Goal: Task Accomplishment & Management: Complete application form

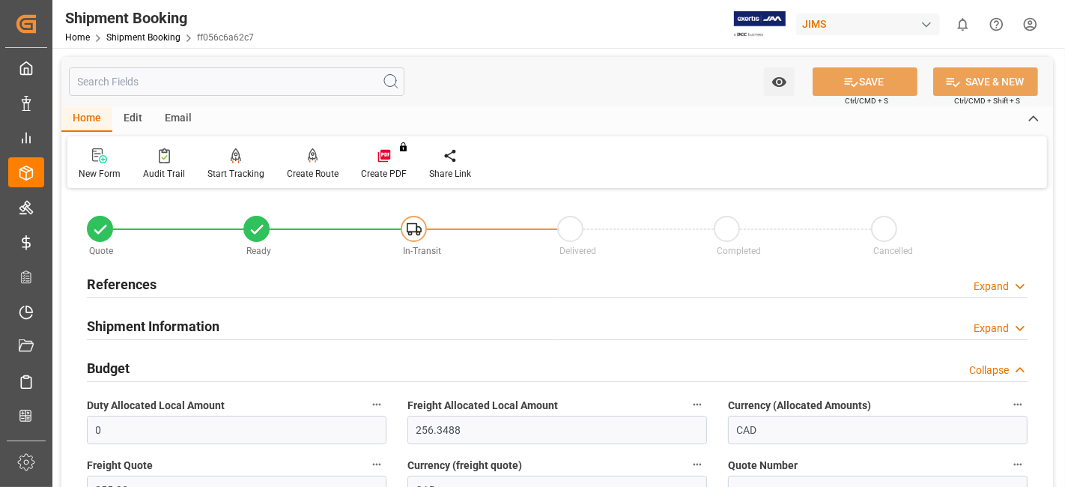
scroll to position [83, 0]
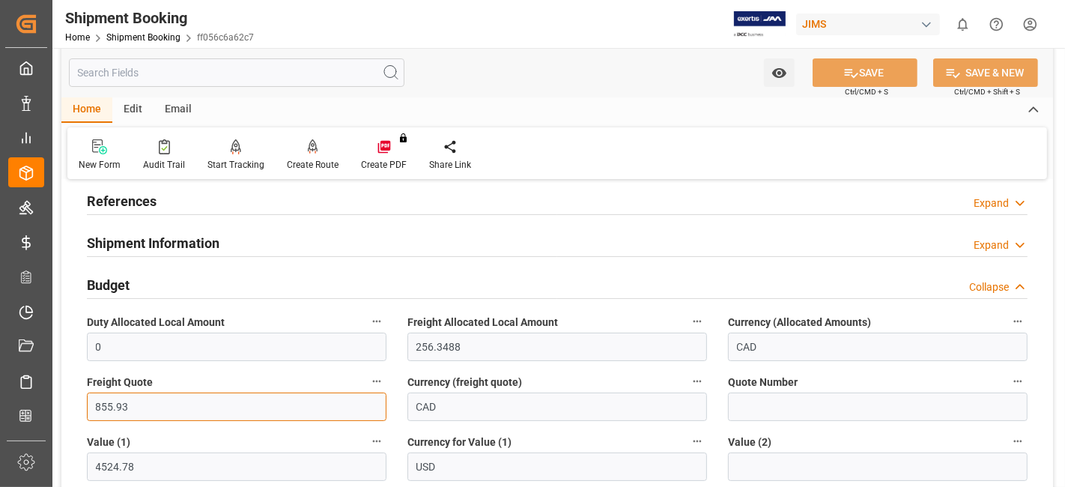
click at [114, 401] on input "855.93" at bounding box center [237, 406] width 300 height 28
type input "941.51"
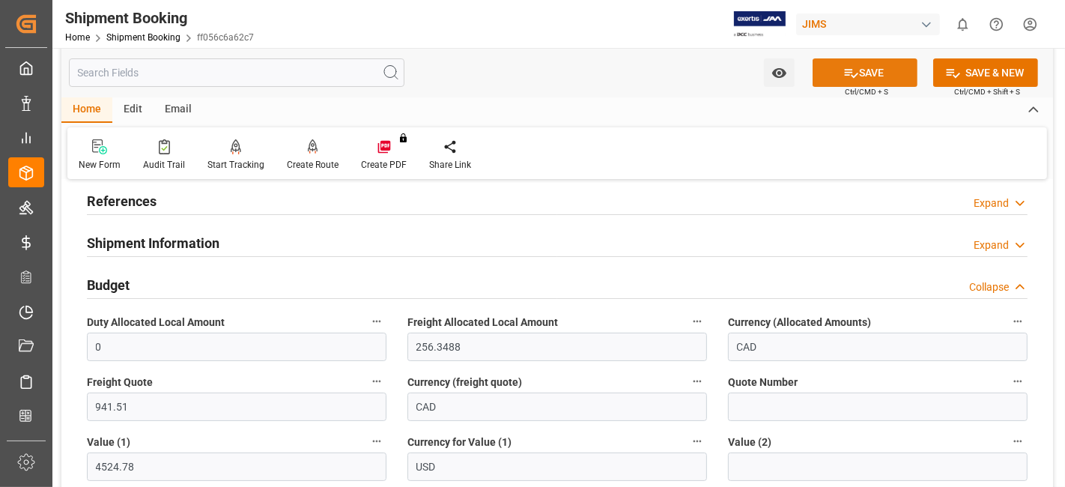
click at [849, 71] on icon at bounding box center [851, 73] width 16 height 16
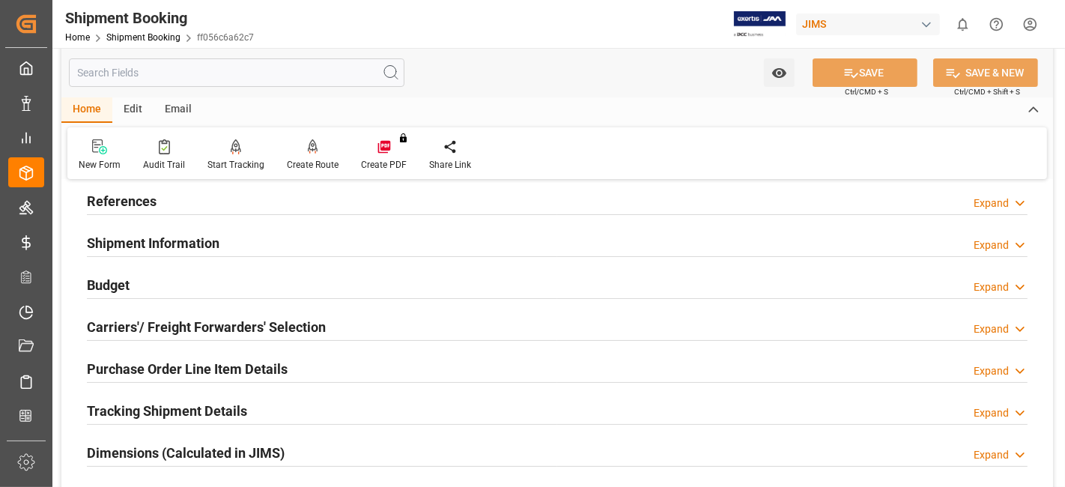
drag, startPoint x: 162, startPoint y: 276, endPoint x: 133, endPoint y: 284, distance: 30.3
click at [161, 276] on div "Budget Expand" at bounding box center [557, 284] width 941 height 28
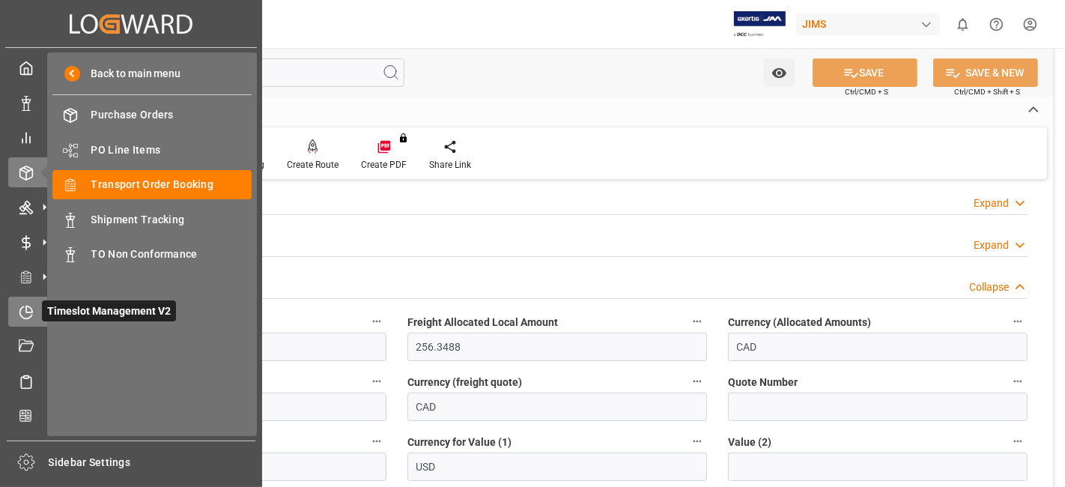
click at [31, 311] on icon at bounding box center [26, 312] width 15 height 15
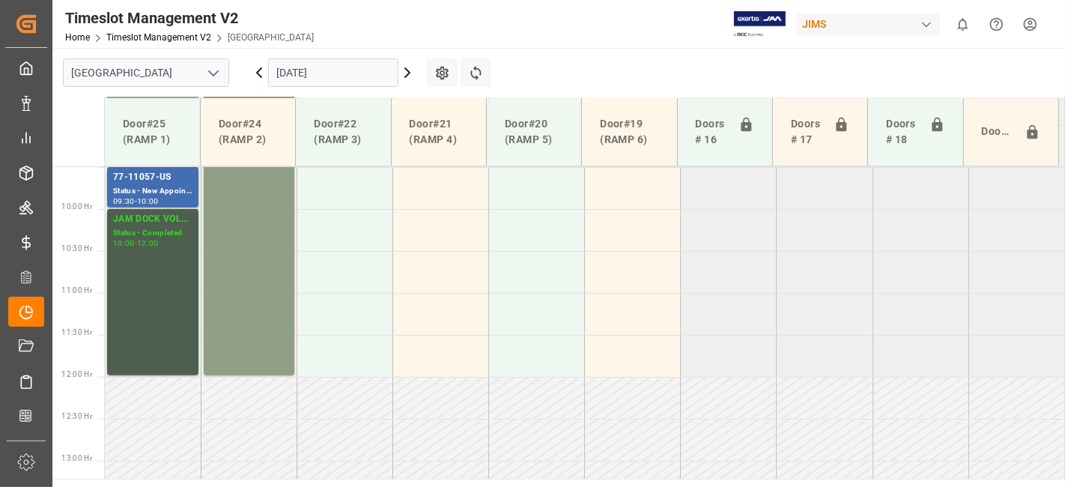
scroll to position [759, 0]
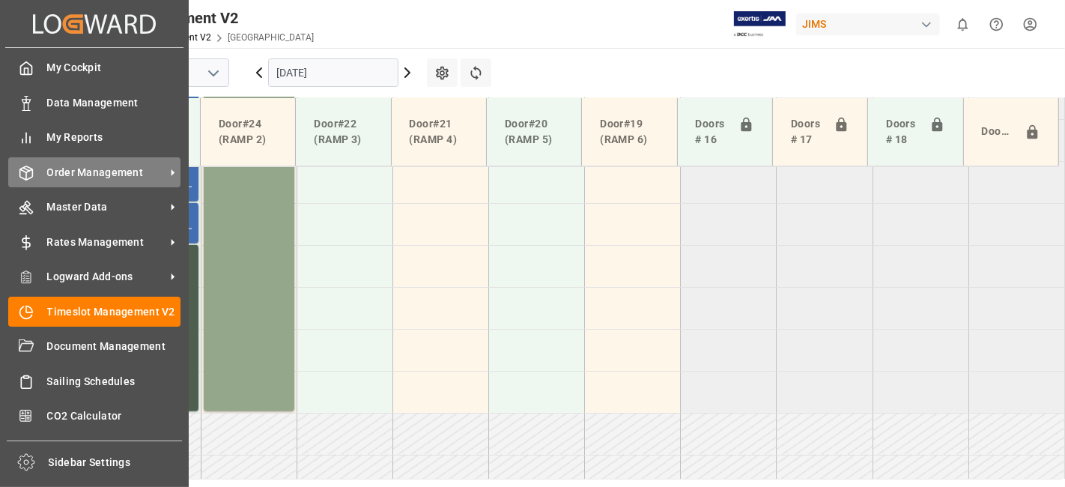
click at [51, 178] on span "Order Management" at bounding box center [106, 173] width 118 height 16
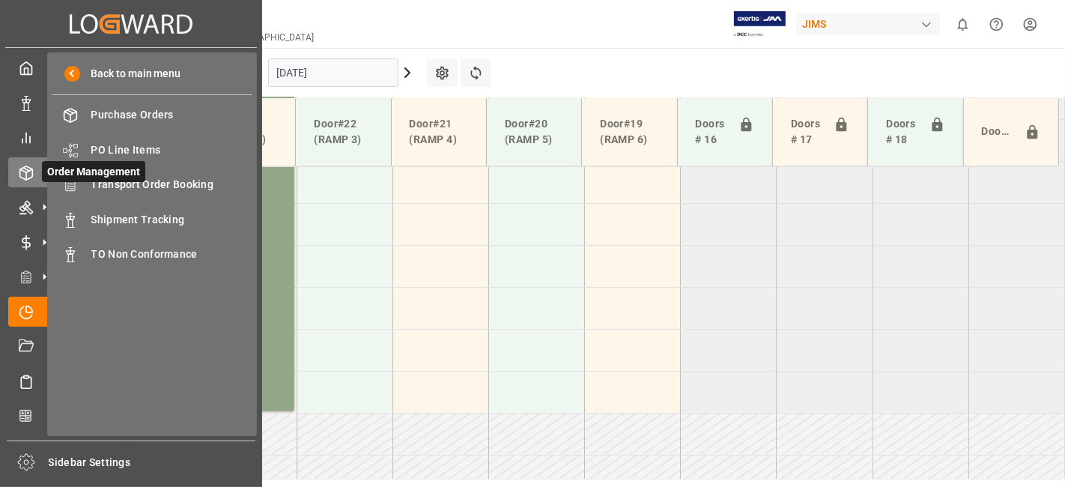
click at [25, 172] on icon at bounding box center [26, 172] width 15 height 15
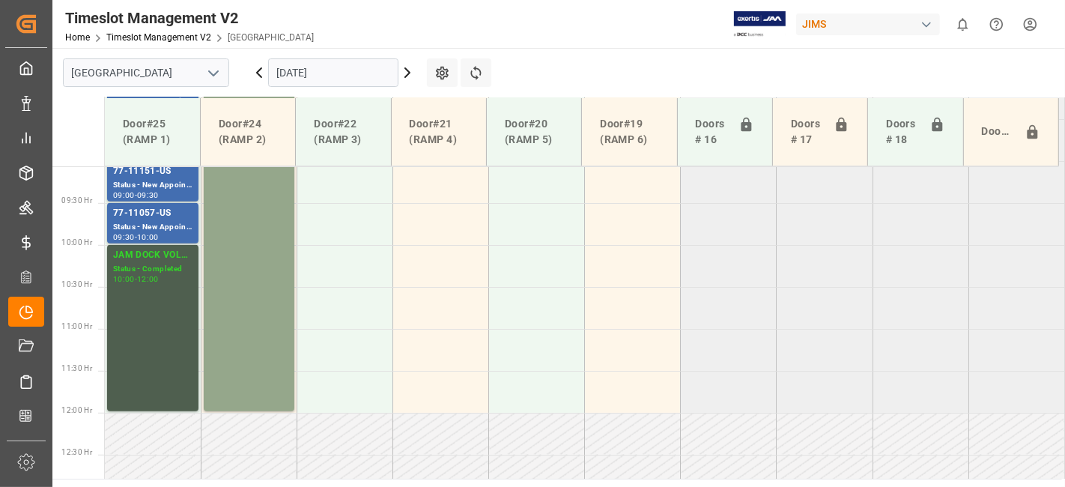
click at [520, 22] on div "Timeslot Management V2 Home Timeslot Management V2 Montreal JIMS 0 Notification…" at bounding box center [553, 24] width 1023 height 48
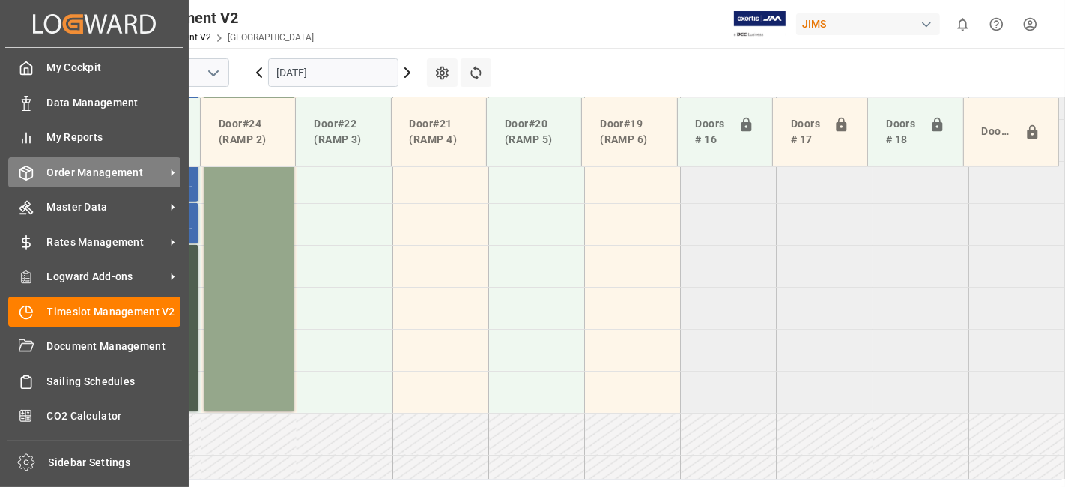
click at [28, 167] on icon at bounding box center [26, 172] width 13 height 13
click at [100, 168] on span "Order Management" at bounding box center [106, 173] width 118 height 16
click at [76, 165] on span "Order Management" at bounding box center [106, 173] width 118 height 16
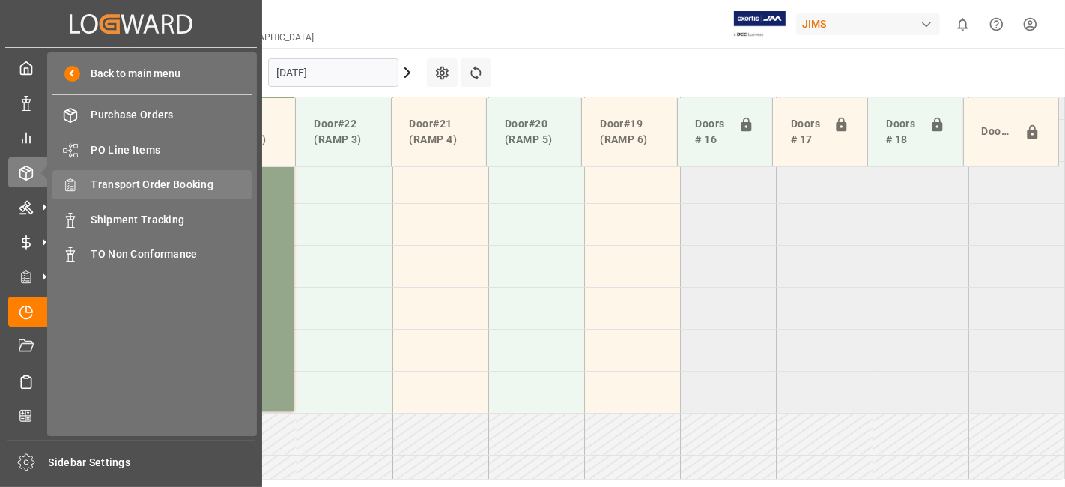
click at [159, 189] on span "Transport Order Booking" at bounding box center [171, 185] width 161 height 16
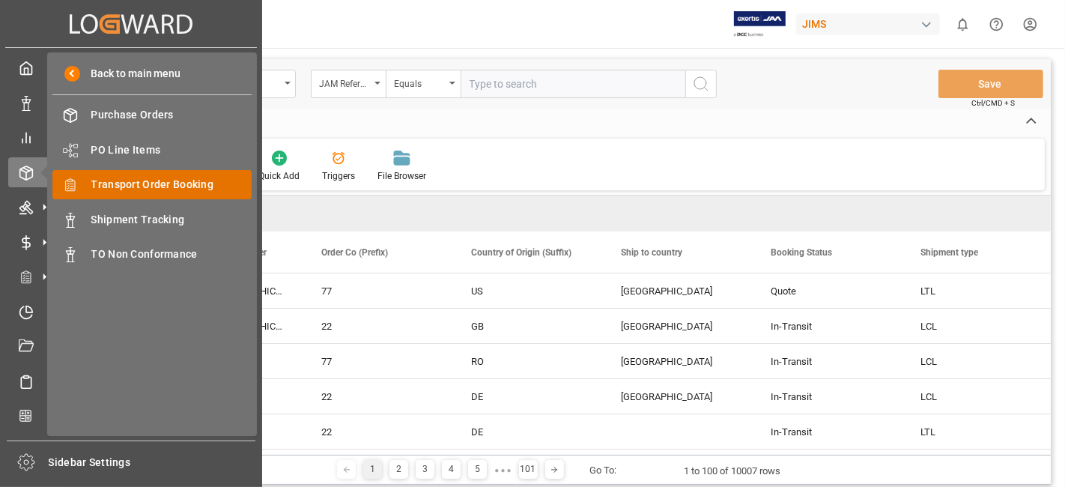
click at [125, 180] on span "Transport Order Booking" at bounding box center [171, 185] width 161 height 16
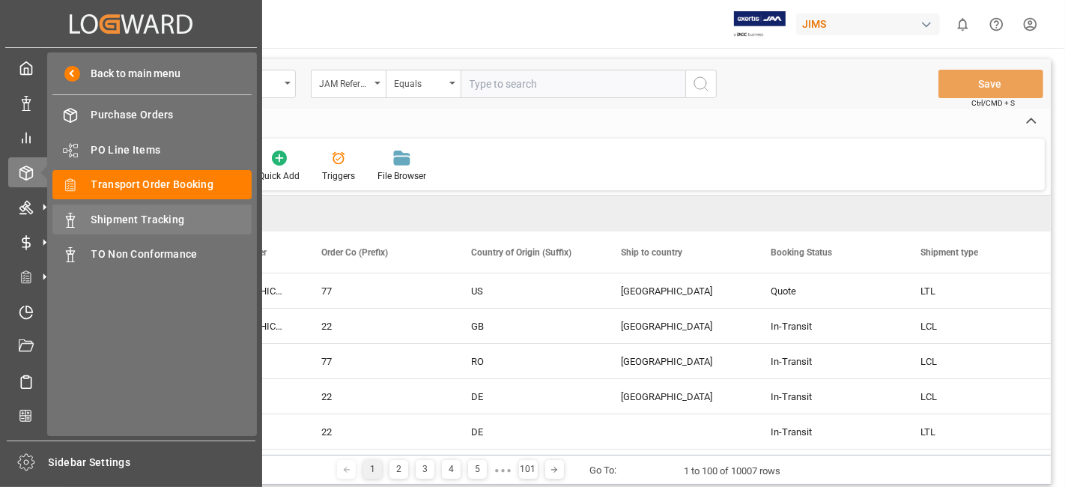
click at [162, 212] on span "Shipment Tracking" at bounding box center [171, 220] width 161 height 16
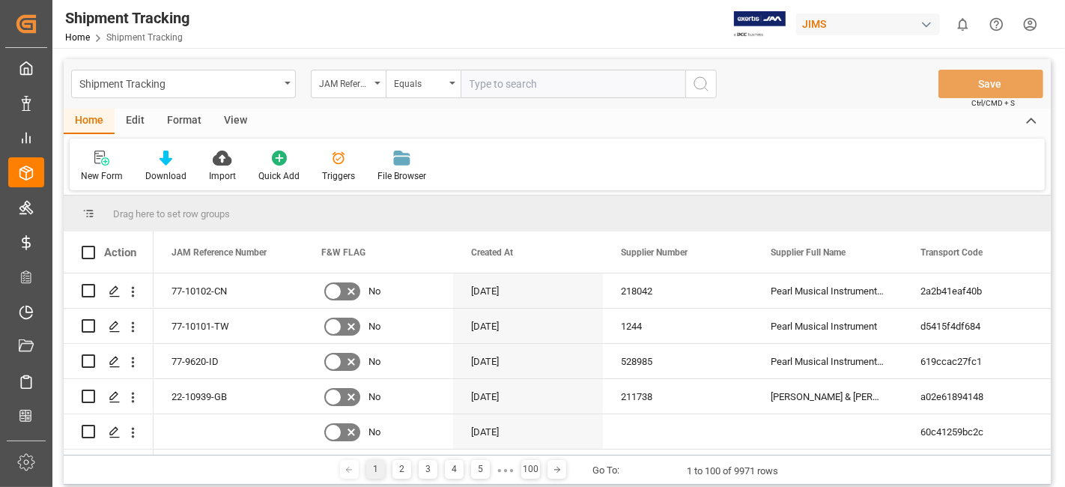
click at [487, 91] on input "text" at bounding box center [573, 84] width 225 height 28
paste input "77-10738-CN"
type input "77-10738-CN"
click at [687, 84] on button "search button" at bounding box center [700, 84] width 31 height 28
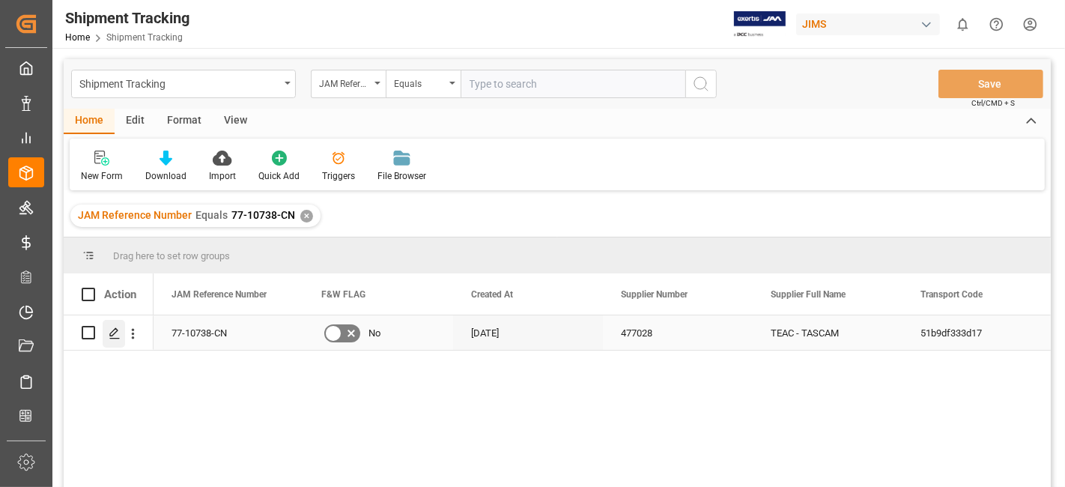
click at [110, 331] on icon "Press SPACE to select this row." at bounding box center [115, 333] width 12 height 12
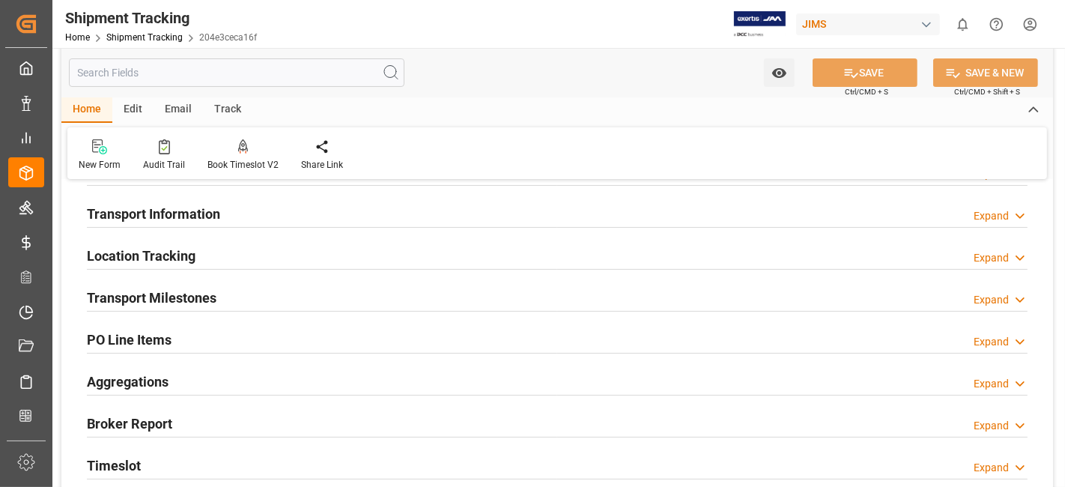
scroll to position [166, 0]
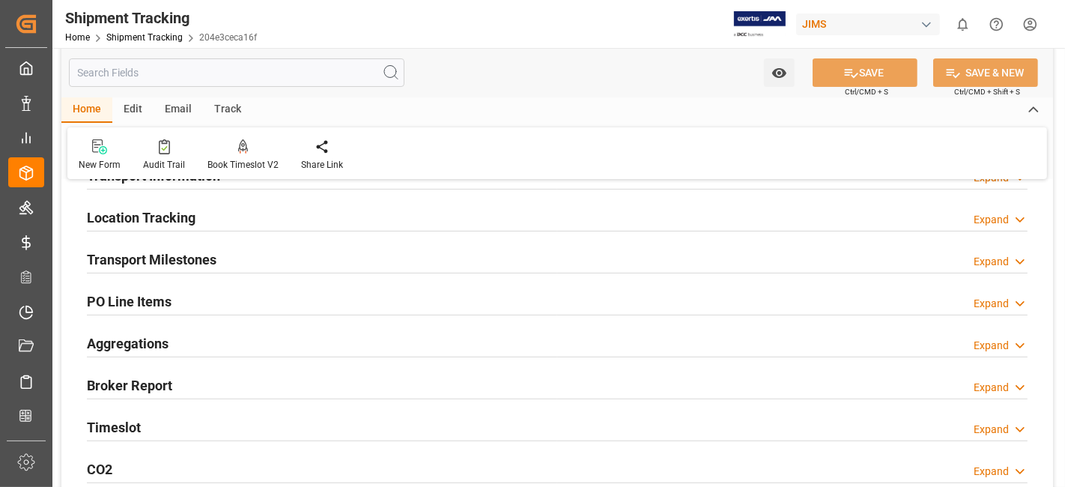
click at [135, 383] on h2 "Broker Report" at bounding box center [129, 385] width 85 height 20
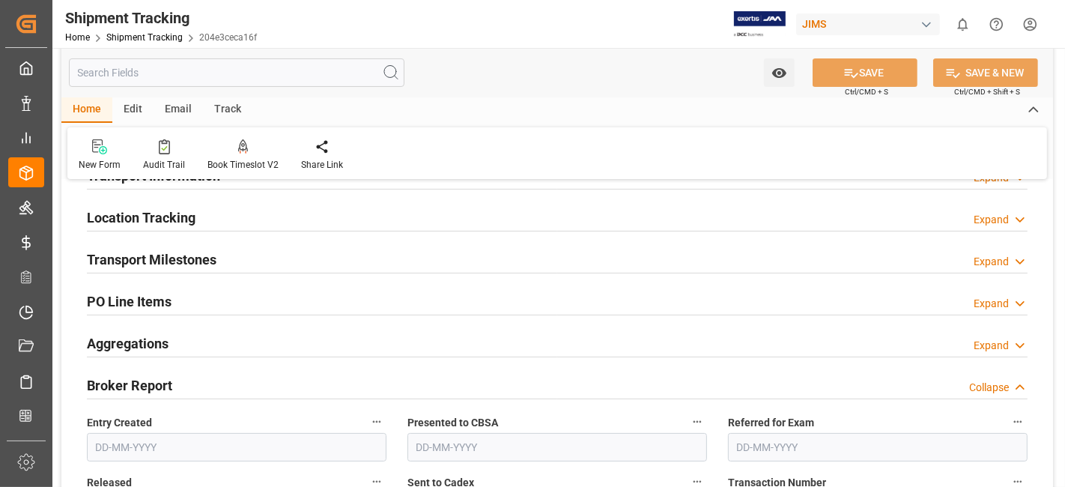
click at [135, 383] on h2 "Broker Report" at bounding box center [129, 385] width 85 height 20
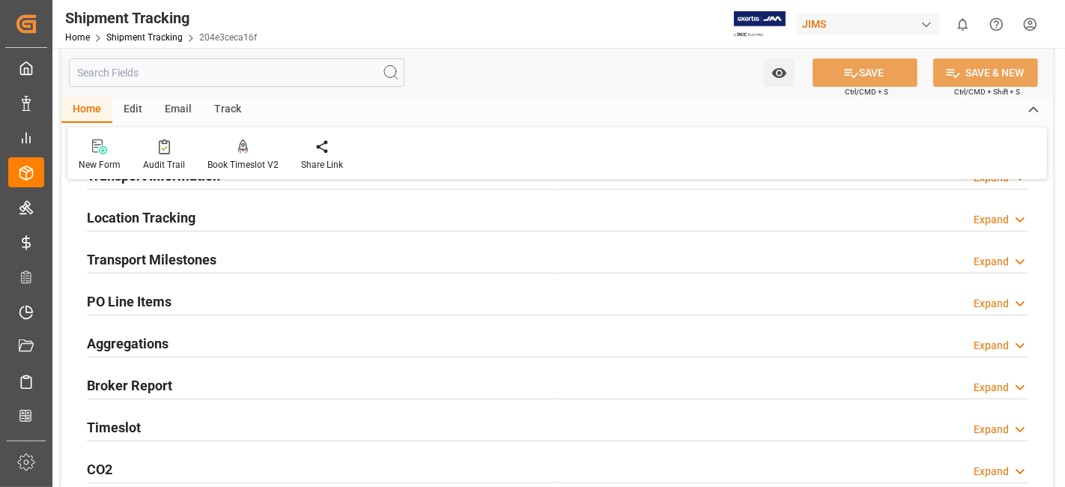
click at [128, 425] on h2 "Timeslot" at bounding box center [114, 427] width 54 height 20
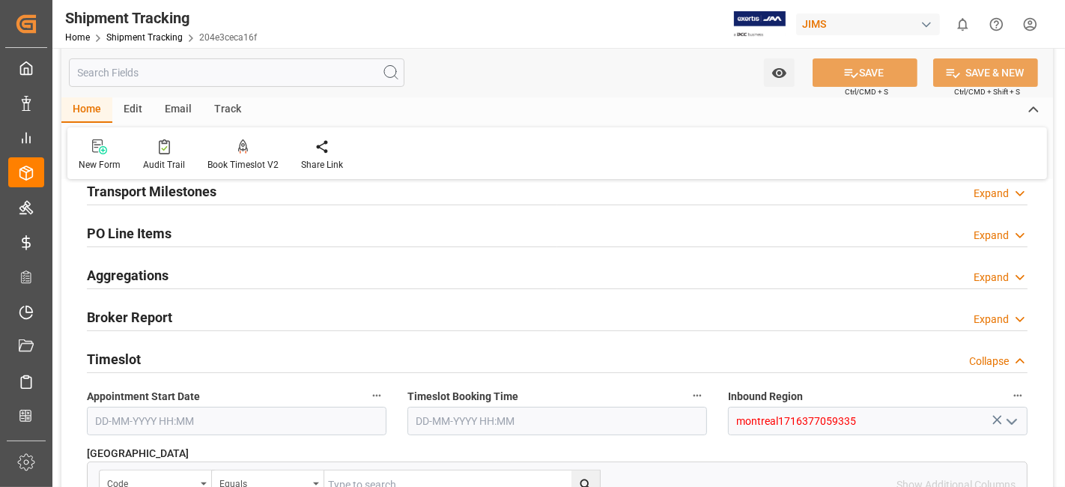
scroll to position [249, 0]
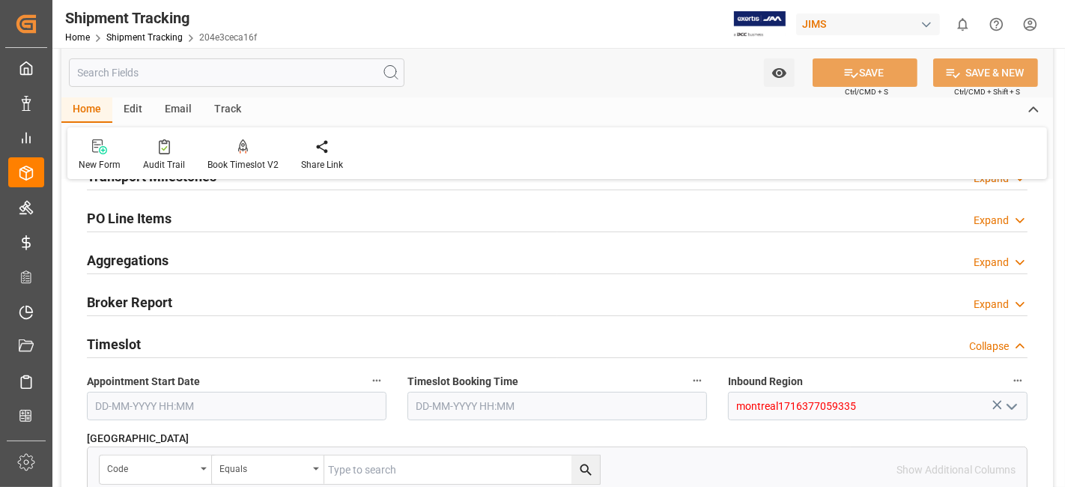
click at [132, 350] on h2 "Timeslot" at bounding box center [114, 344] width 54 height 20
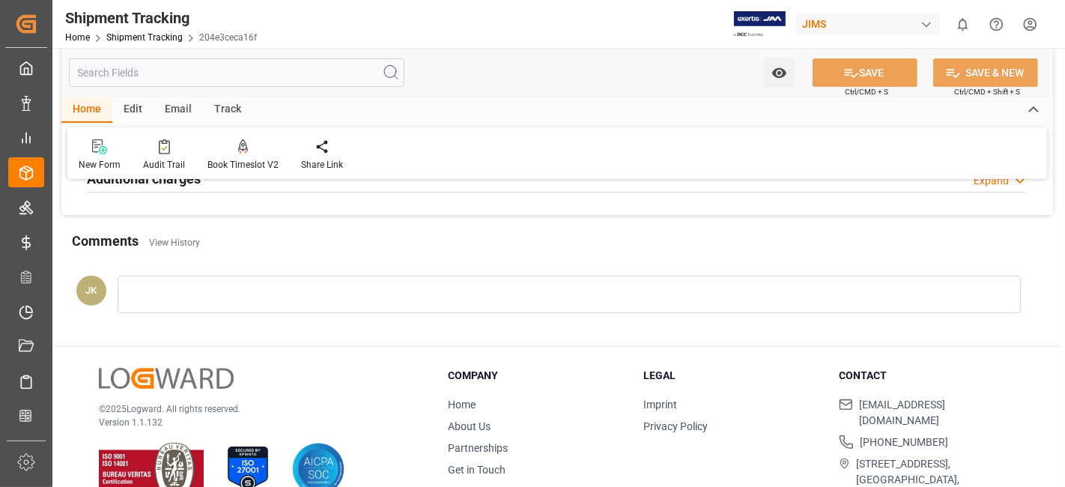
scroll to position [166, 0]
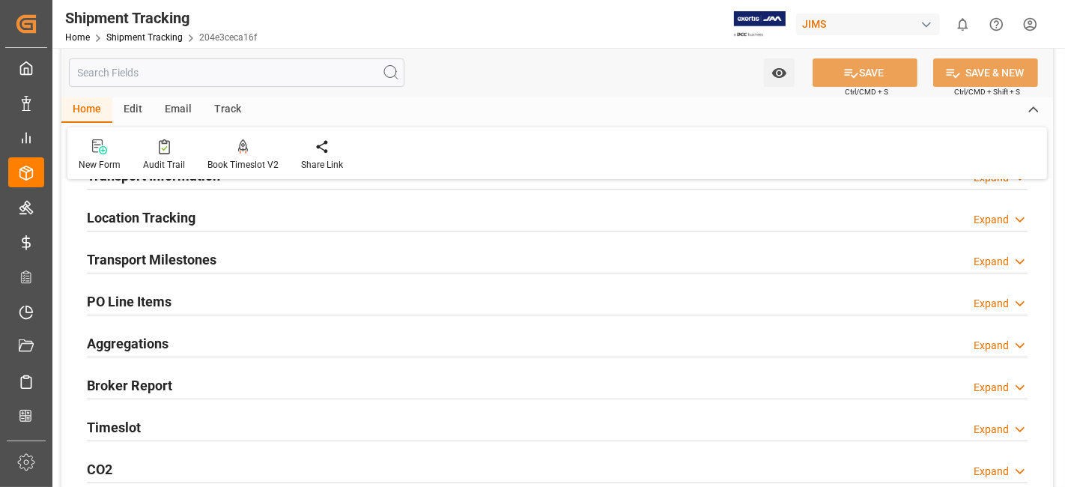
click at [237, 262] on div "Transport Milestones Expand" at bounding box center [557, 258] width 941 height 28
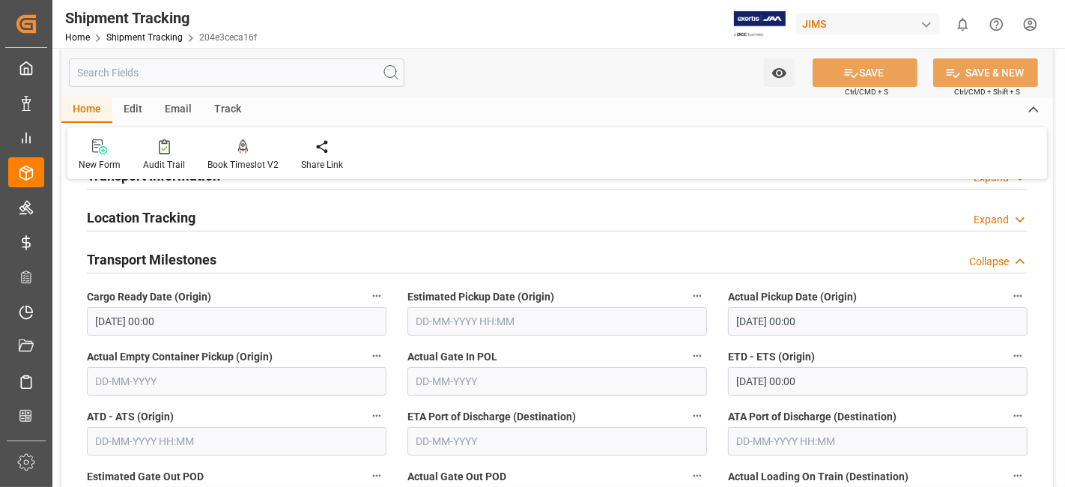
click at [237, 262] on div "Transport Milestones Collapse" at bounding box center [557, 258] width 941 height 28
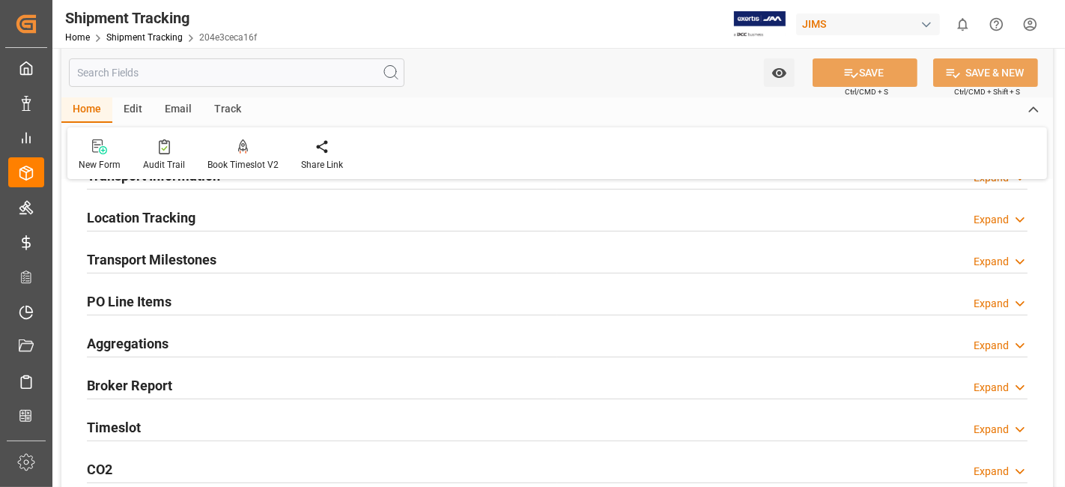
click at [239, 259] on div "Transport Milestones Expand" at bounding box center [557, 258] width 941 height 28
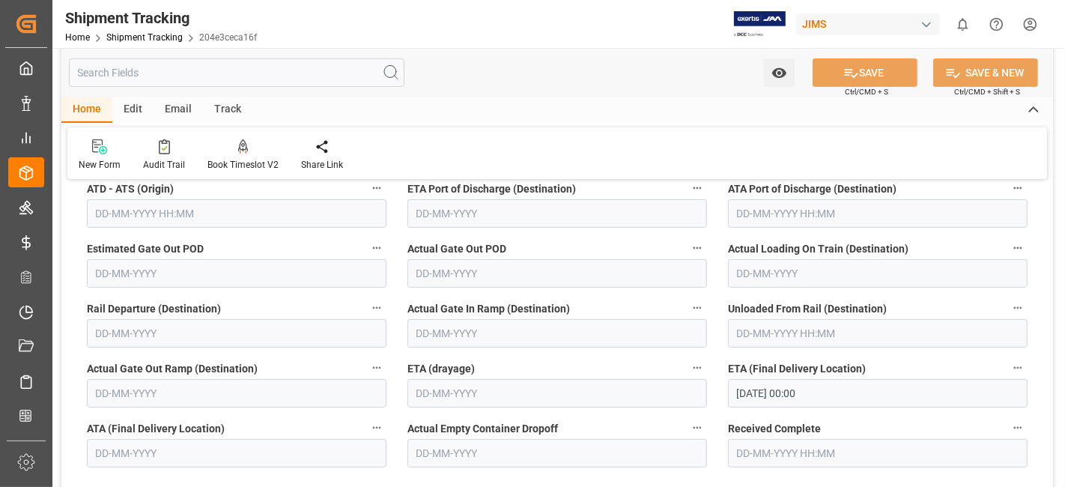
scroll to position [416, 0]
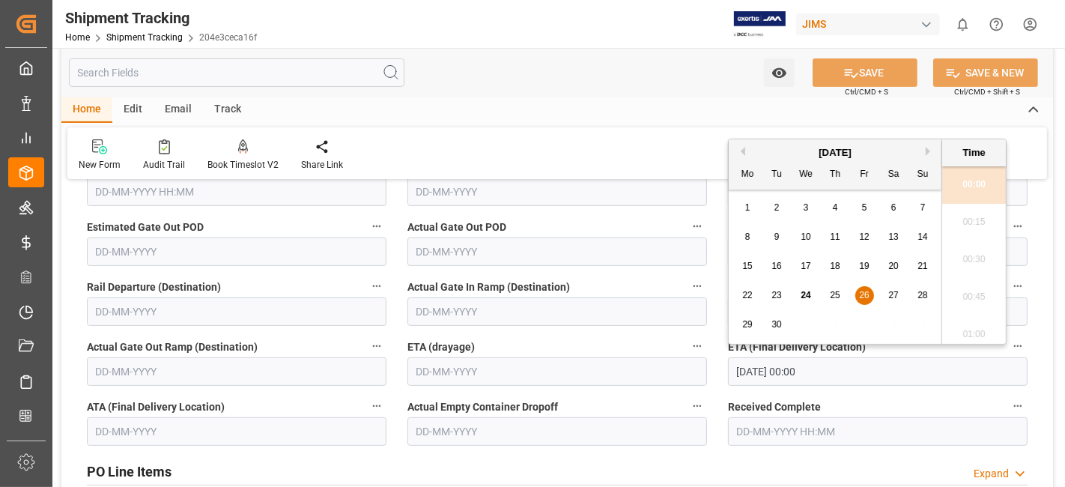
click at [821, 371] on input "[DATE] 00:00" at bounding box center [878, 371] width 300 height 28
click at [832, 298] on span "25" at bounding box center [835, 295] width 10 height 10
type input "[DATE] 00:00"
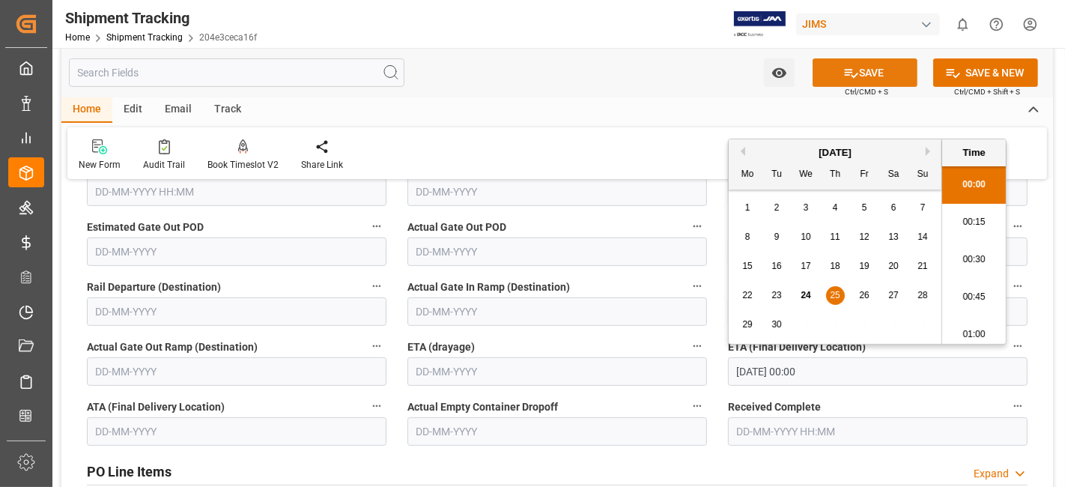
click at [840, 78] on button "SAVE" at bounding box center [864, 72] width 105 height 28
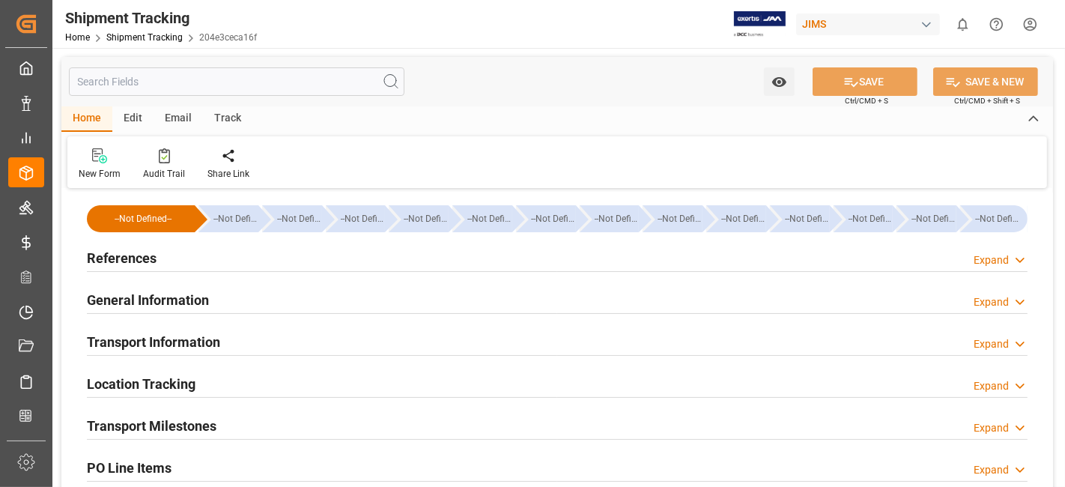
type input "[DATE] 00:00"
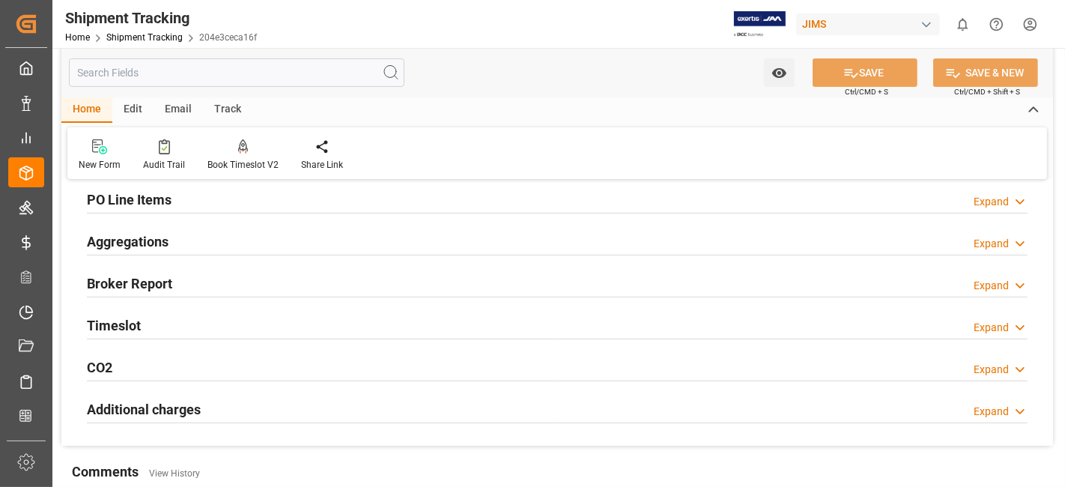
scroll to position [83, 0]
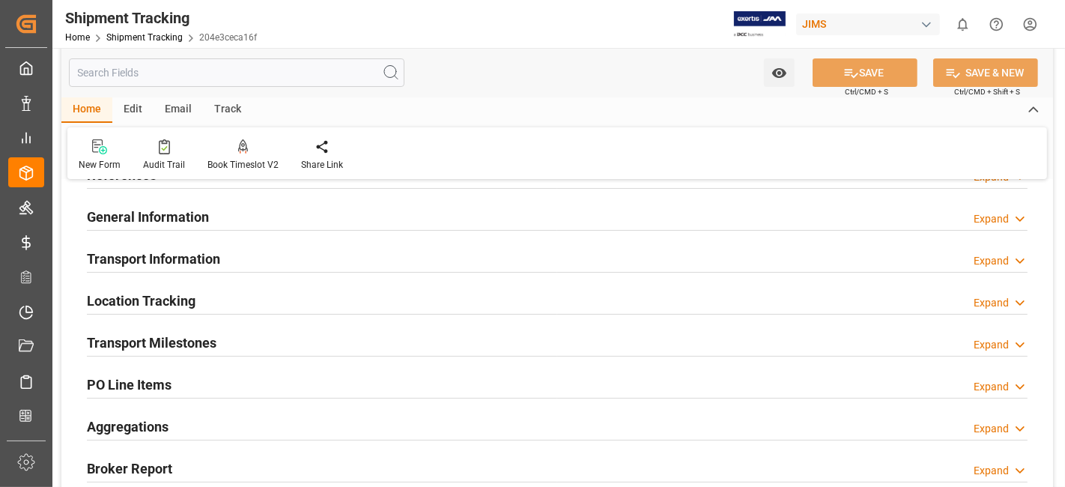
click at [477, 342] on div "Transport Milestones Expand" at bounding box center [557, 341] width 941 height 28
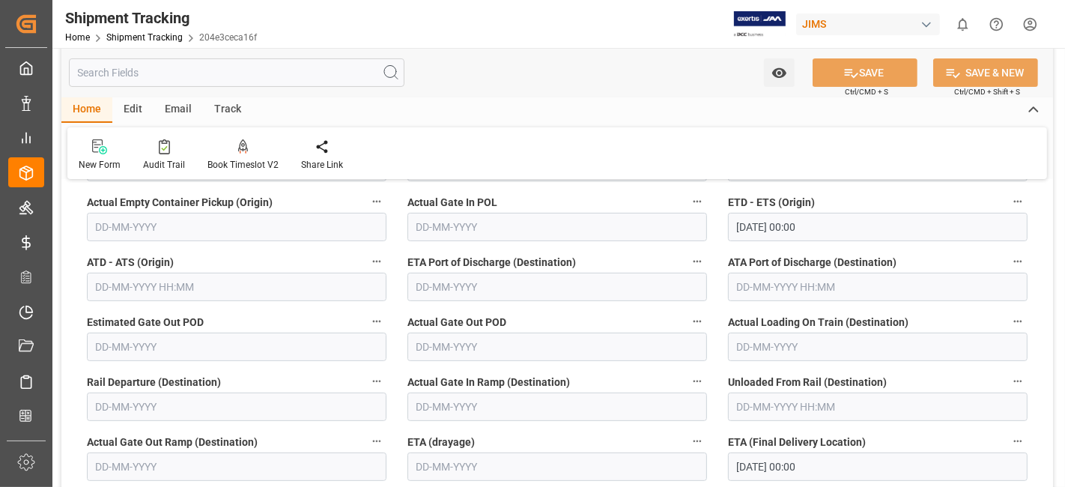
scroll to position [332, 0]
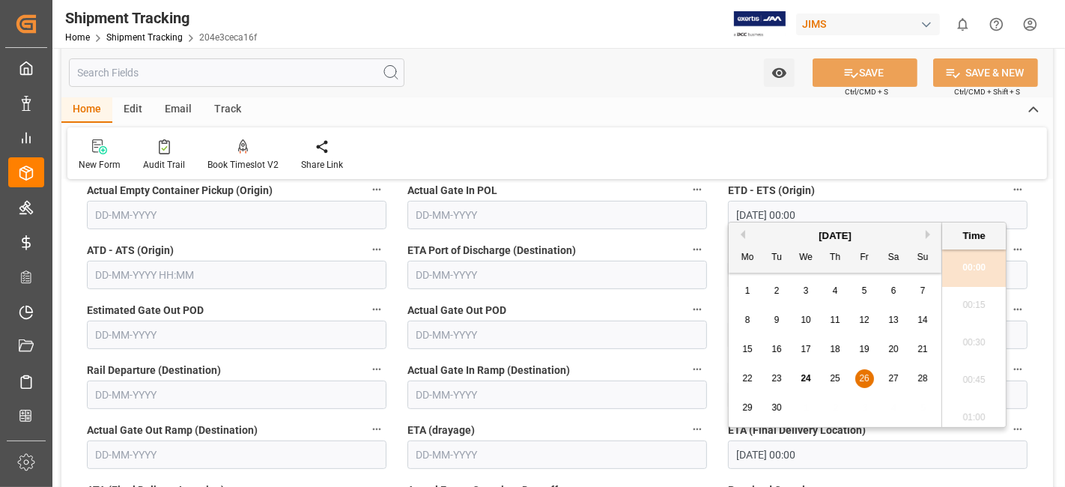
click at [803, 443] on input "[DATE] 00:00" at bounding box center [878, 454] width 300 height 28
click at [833, 380] on span "25" at bounding box center [835, 378] width 10 height 10
type input "[DATE] 00:00"
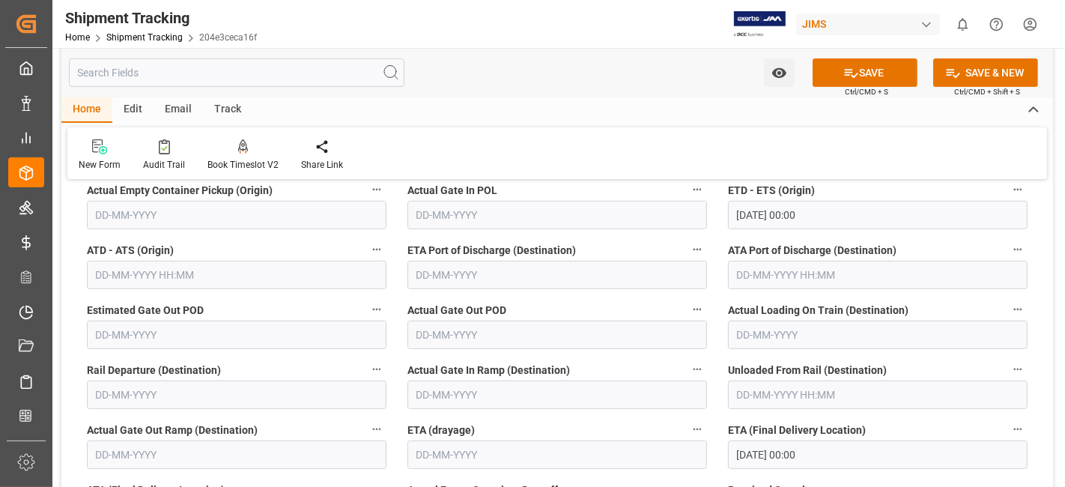
click at [830, 91] on div "Watch Option SAVE Ctrl/CMD + S SAVE & NEW Ctrl/CMD + Shift + S" at bounding box center [556, 72] width 991 height 49
click at [830, 82] on button "SAVE" at bounding box center [864, 72] width 105 height 28
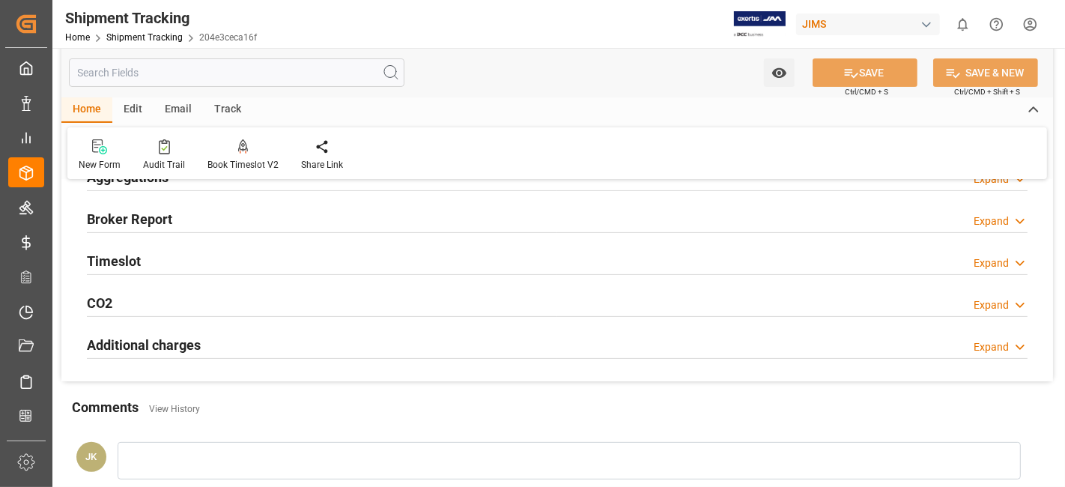
click at [157, 265] on div "Timeslot Expand" at bounding box center [557, 260] width 941 height 28
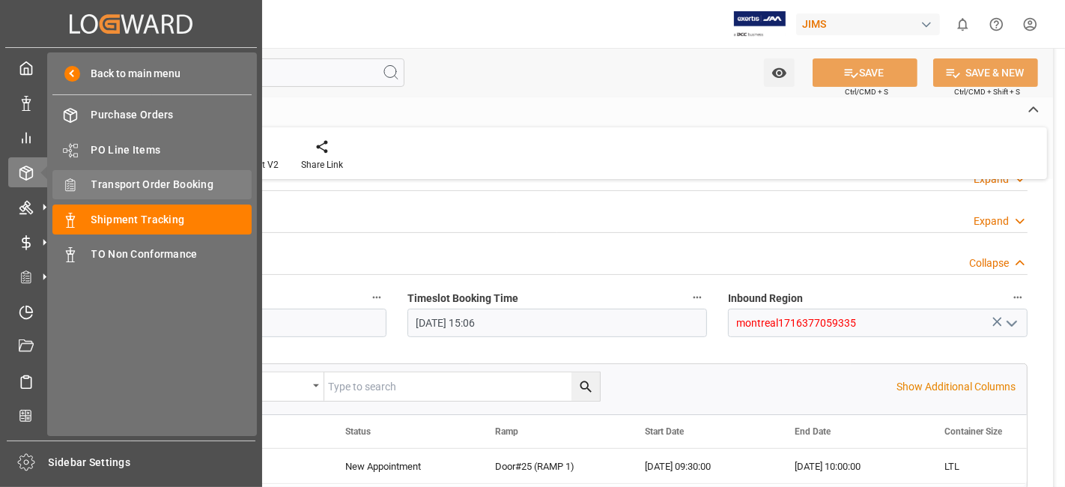
click at [175, 185] on span "Transport Order Booking" at bounding box center [171, 185] width 161 height 16
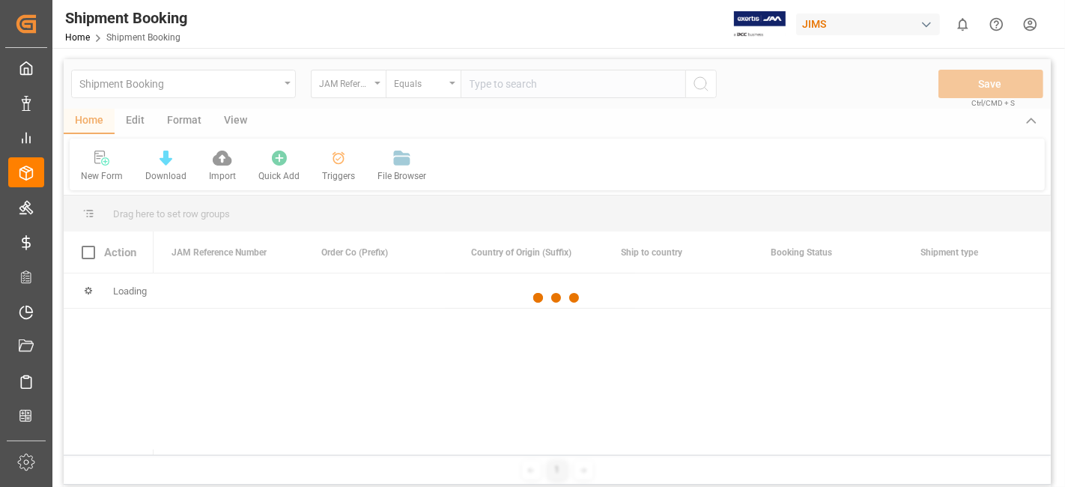
click at [496, 87] on div at bounding box center [557, 298] width 987 height 478
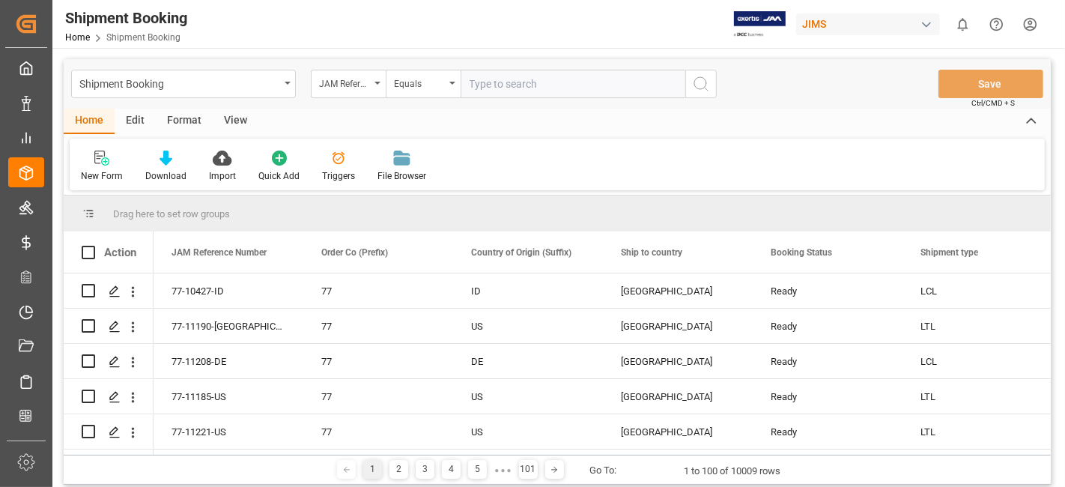
click at [496, 87] on input "text" at bounding box center [573, 84] width 225 height 28
paste input "77-11140-DE"
type input "77-11140-DE"
click at [704, 86] on icon "search button" at bounding box center [701, 84] width 18 height 18
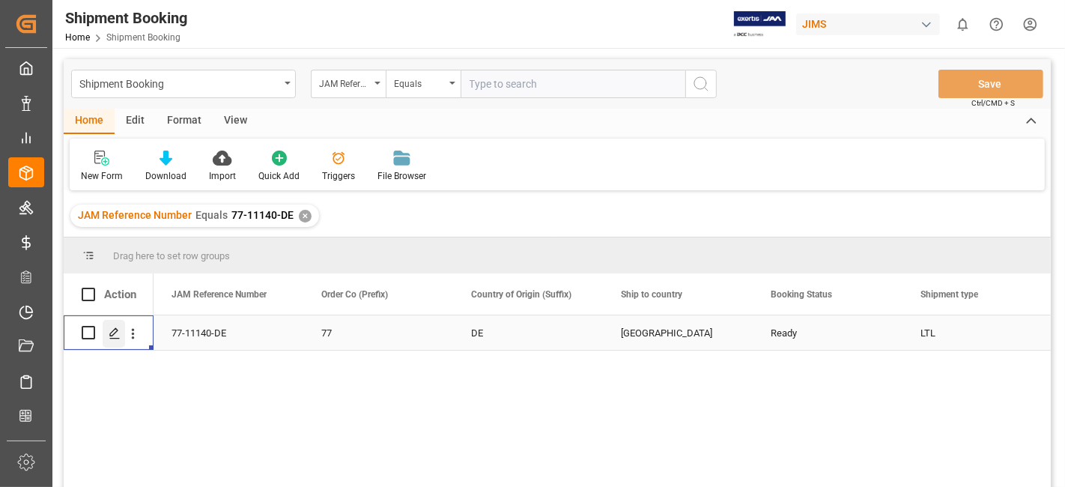
click at [112, 335] on icon "Press SPACE to select this row." at bounding box center [115, 333] width 12 height 12
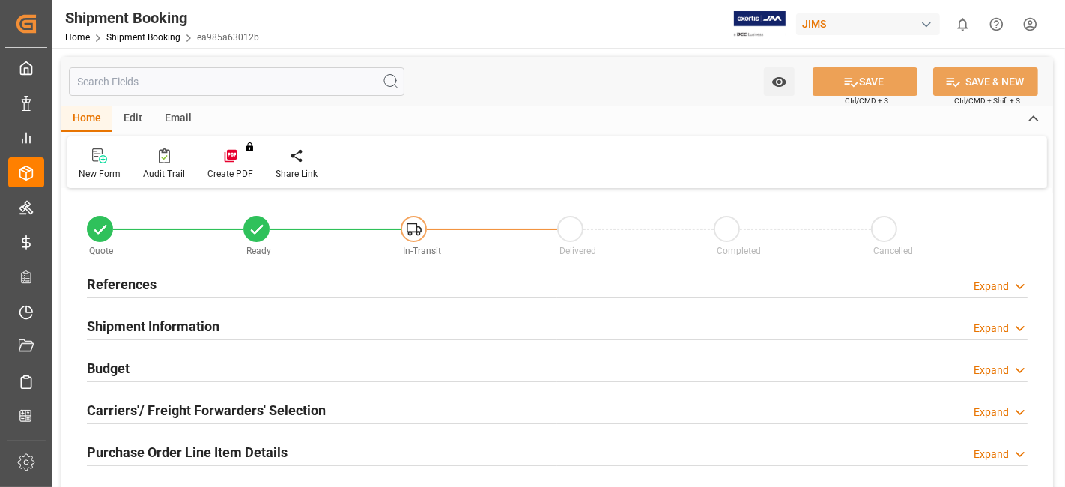
type input "0"
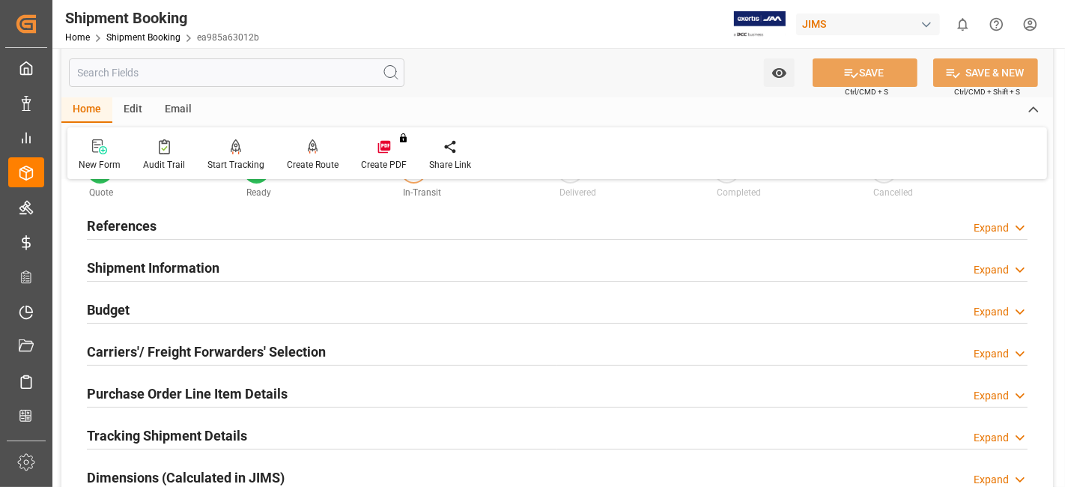
scroll to position [83, 0]
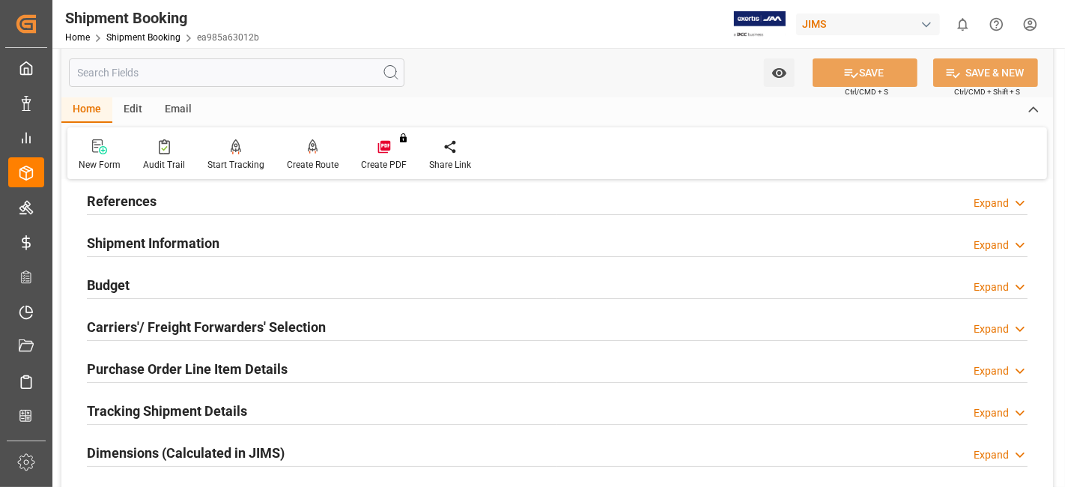
click at [139, 204] on h2 "References" at bounding box center [122, 201] width 70 height 20
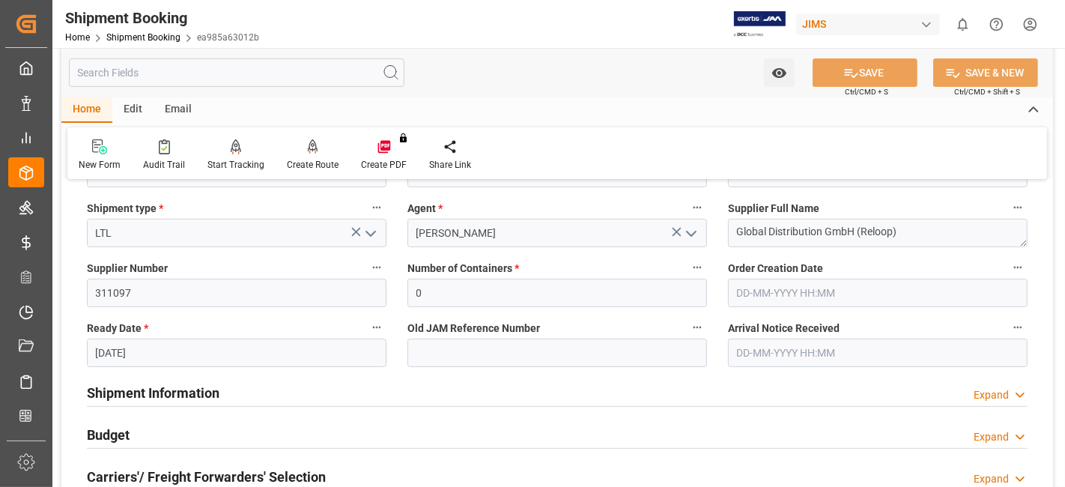
scroll to position [249, 0]
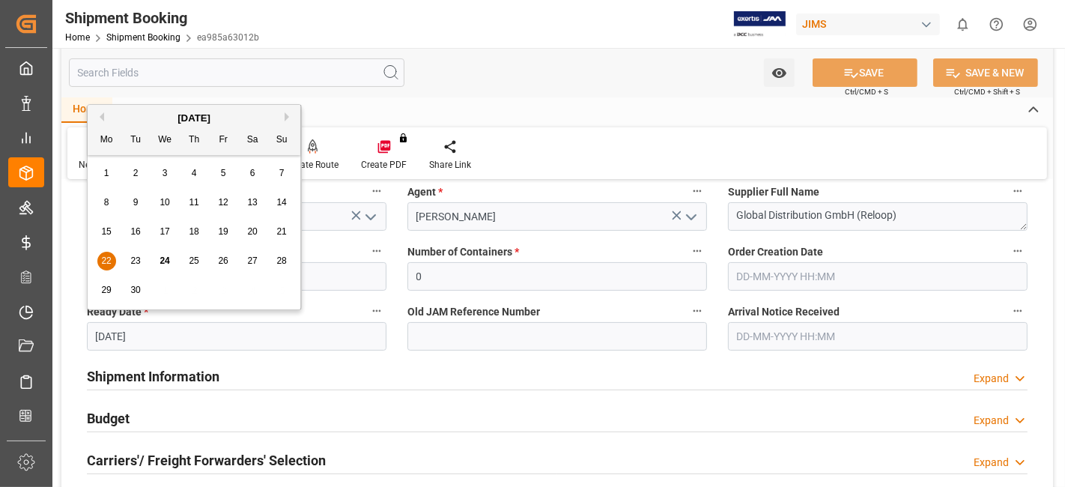
click at [197, 344] on input "[DATE]" at bounding box center [237, 336] width 300 height 28
click at [287, 113] on button "Next Month" at bounding box center [289, 116] width 9 height 9
click at [188, 174] on div "2" at bounding box center [194, 174] width 19 height 18
type input "[DATE]"
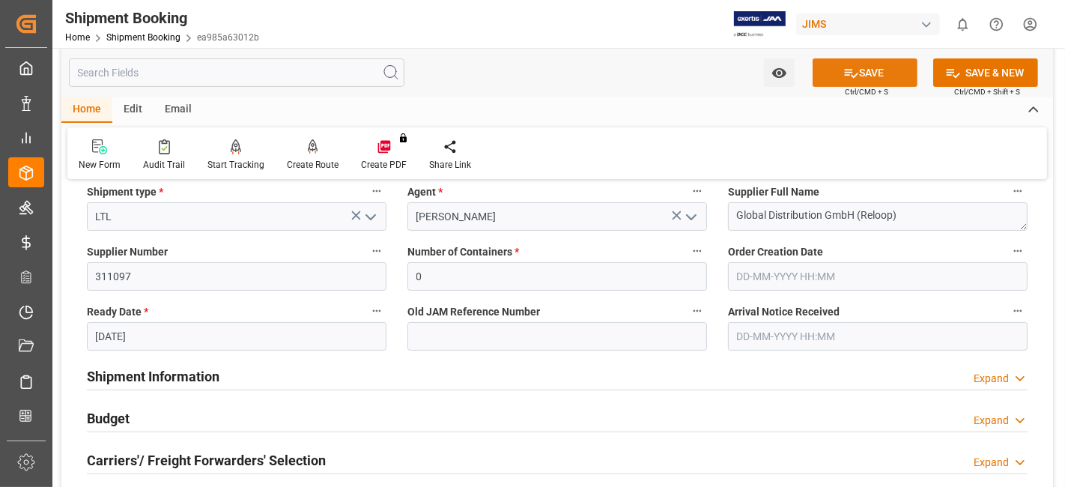
click at [842, 85] on button "SAVE" at bounding box center [864, 72] width 105 height 28
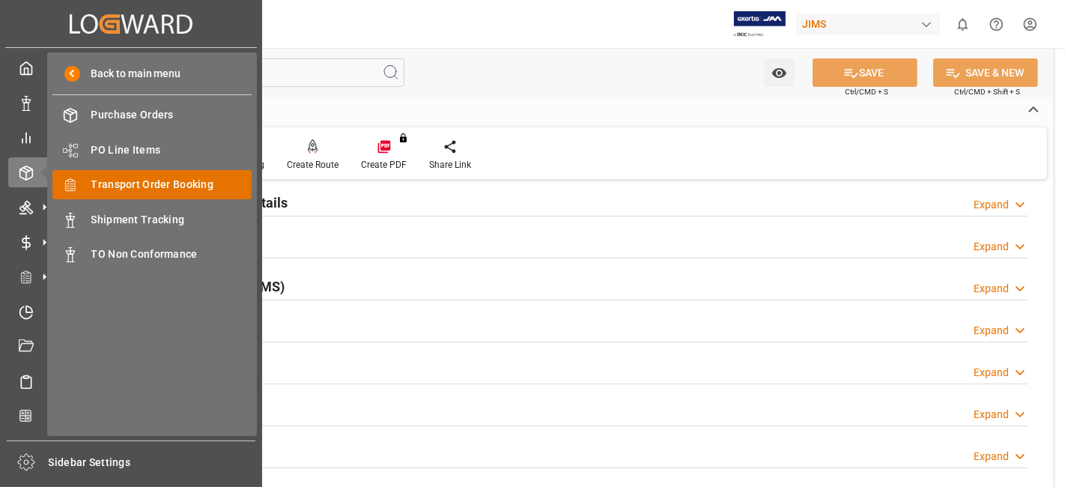
click at [193, 181] on span "Transport Order Booking" at bounding box center [171, 185] width 161 height 16
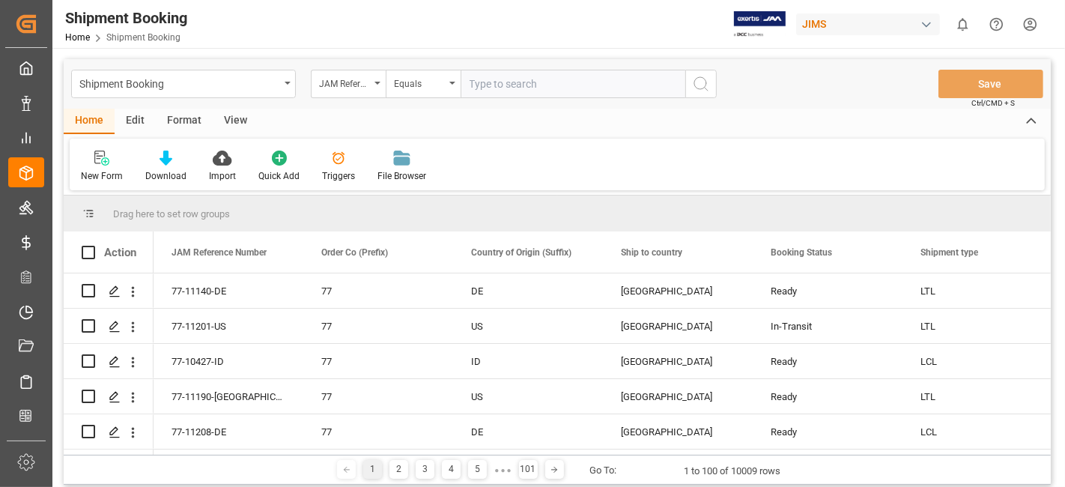
click at [503, 87] on input "text" at bounding box center [573, 84] width 225 height 28
type input "77-11147-CN"
click at [700, 83] on icon "search button" at bounding box center [701, 84] width 18 height 18
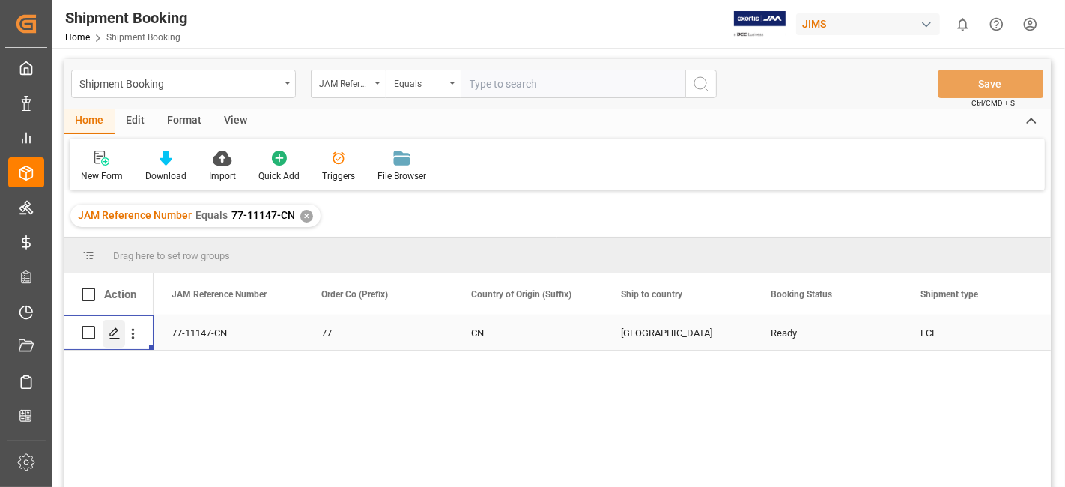
click at [114, 337] on icon "Press SPACE to select this row." at bounding box center [115, 333] width 12 height 12
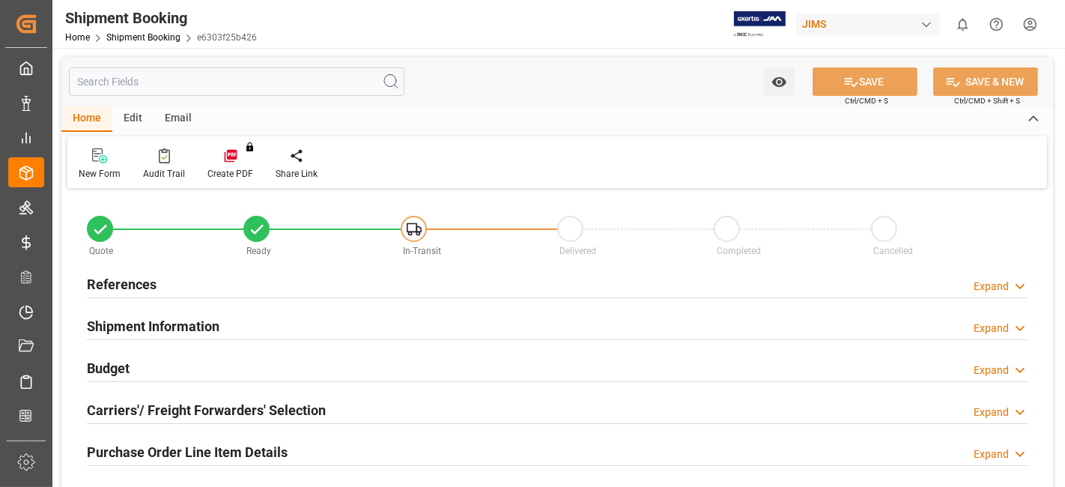
type input "0"
click at [157, 283] on div "References Expand" at bounding box center [557, 283] width 941 height 28
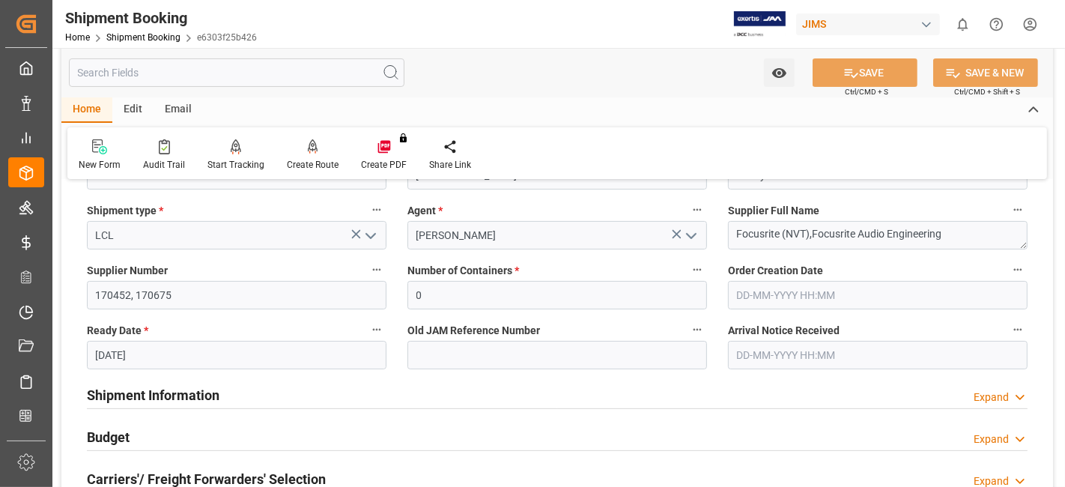
scroll to position [332, 0]
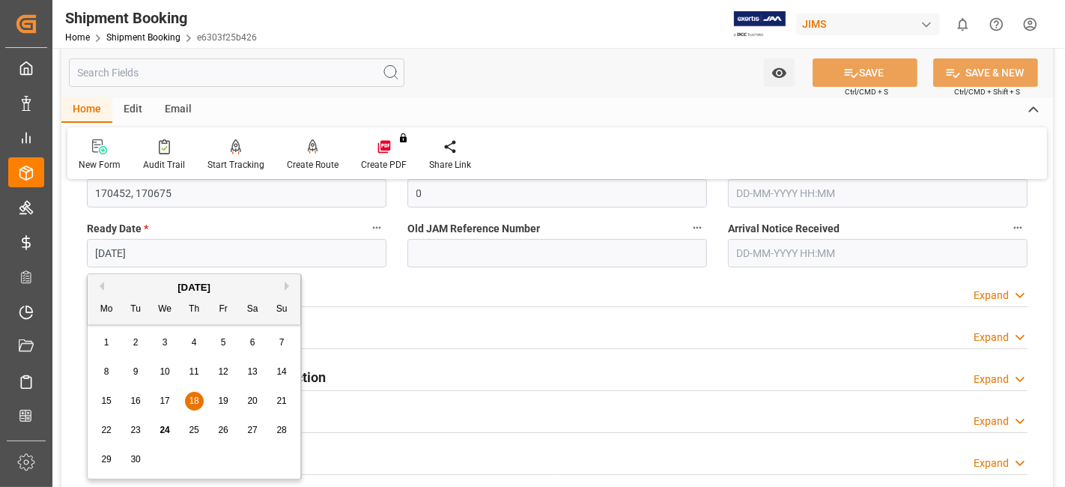
click at [175, 251] on input "[DATE]" at bounding box center [237, 253] width 300 height 28
click at [285, 282] on button "Next Month" at bounding box center [289, 286] width 9 height 9
click at [194, 344] on span "2" at bounding box center [194, 342] width 5 height 10
type input "[DATE]"
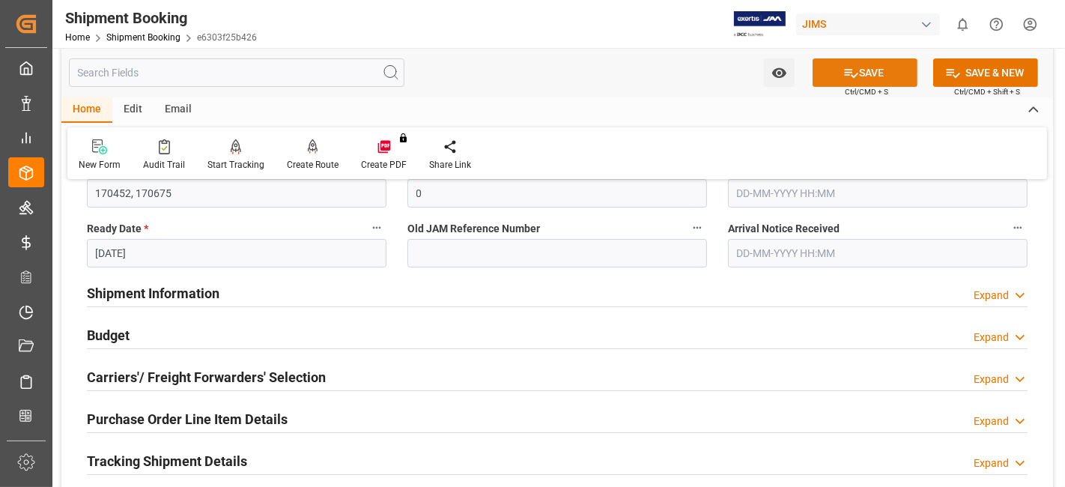
click at [837, 75] on button "SAVE" at bounding box center [864, 72] width 105 height 28
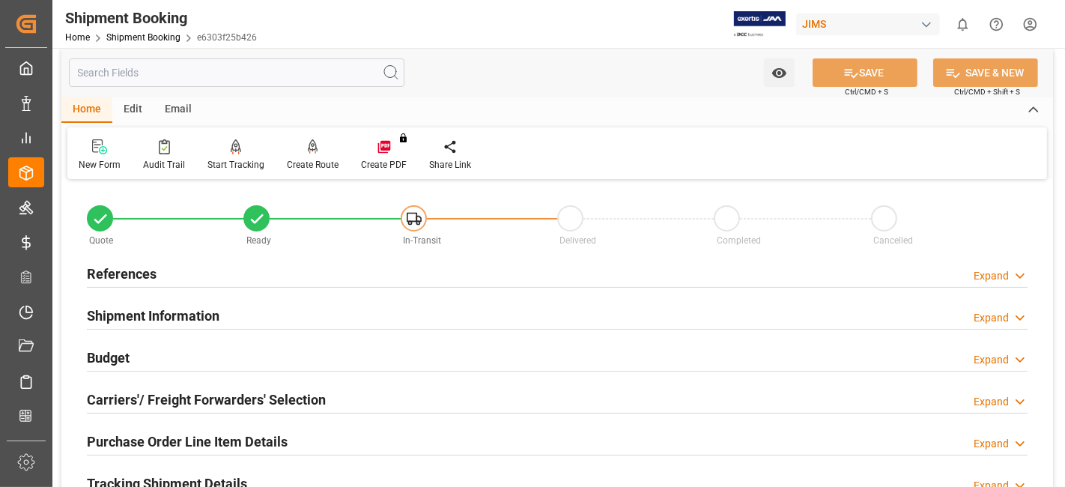
scroll to position [0, 0]
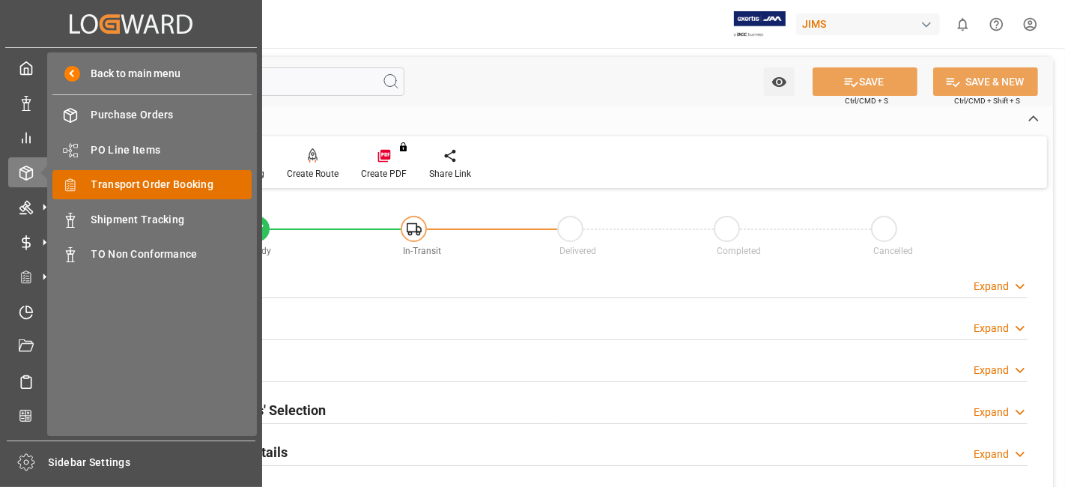
click at [178, 182] on span "Transport Order Booking" at bounding box center [171, 185] width 161 height 16
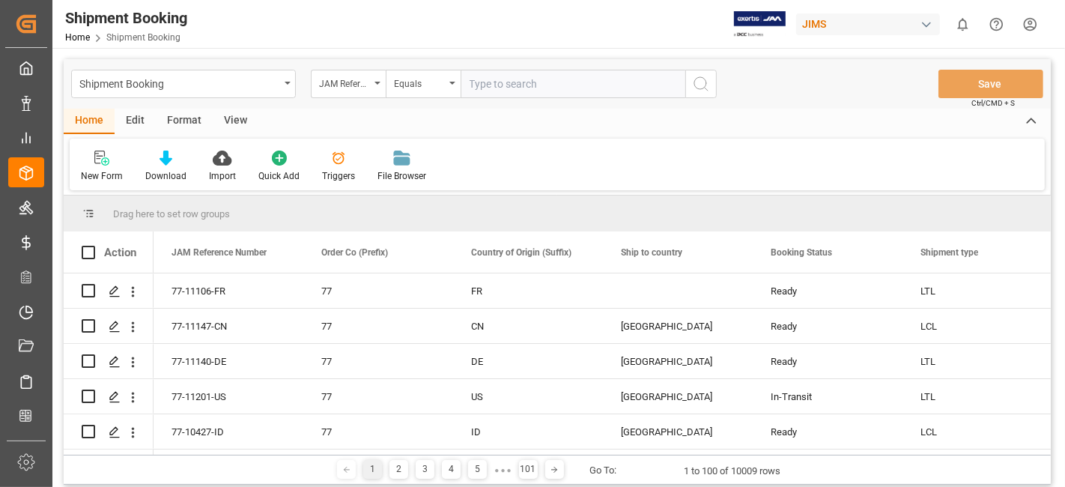
click at [501, 91] on input "text" at bounding box center [573, 84] width 225 height 28
type input "77-11168-[GEOGRAPHIC_DATA]"
click at [697, 80] on icon "search button" at bounding box center [701, 84] width 18 height 18
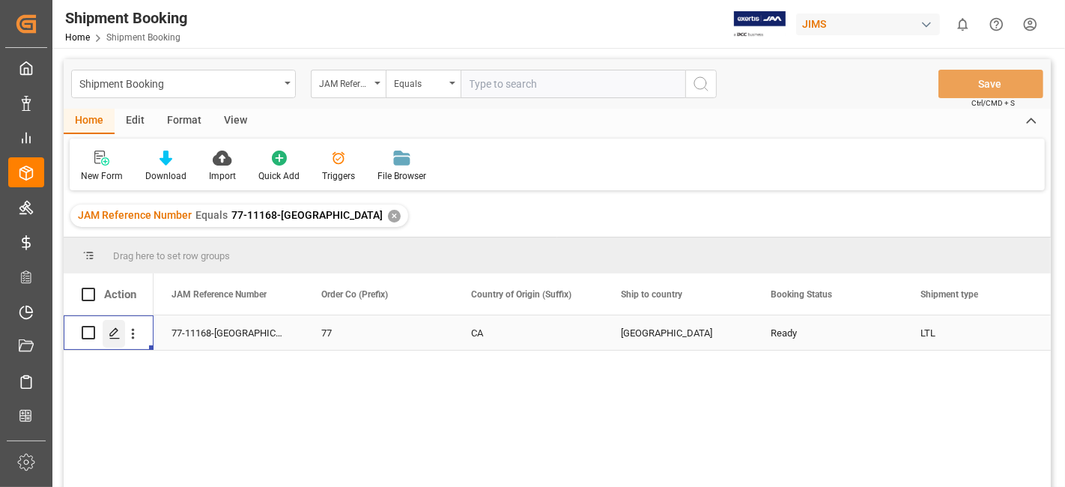
click at [113, 338] on line "Press SPACE to select this row." at bounding box center [114, 338] width 9 height 0
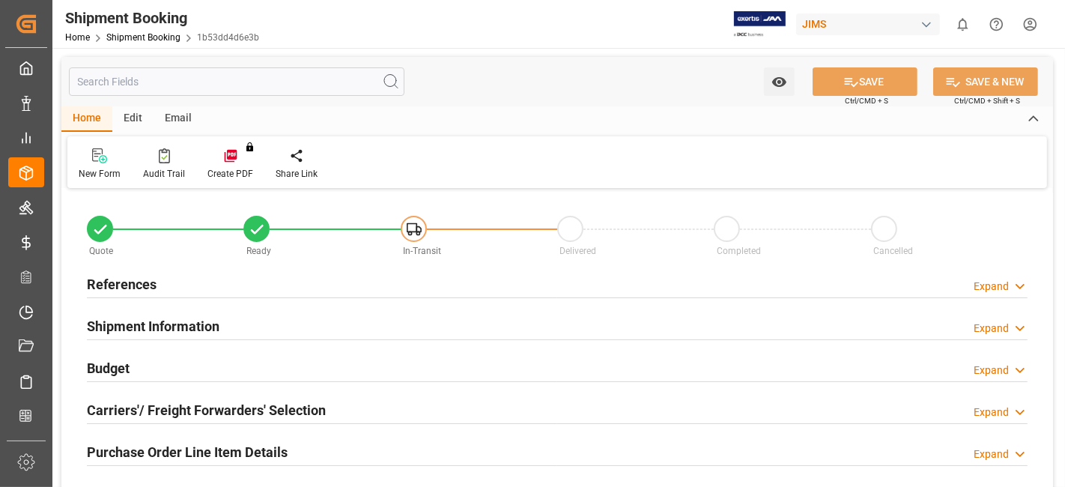
type input "0"
click at [144, 281] on h2 "References" at bounding box center [122, 284] width 70 height 20
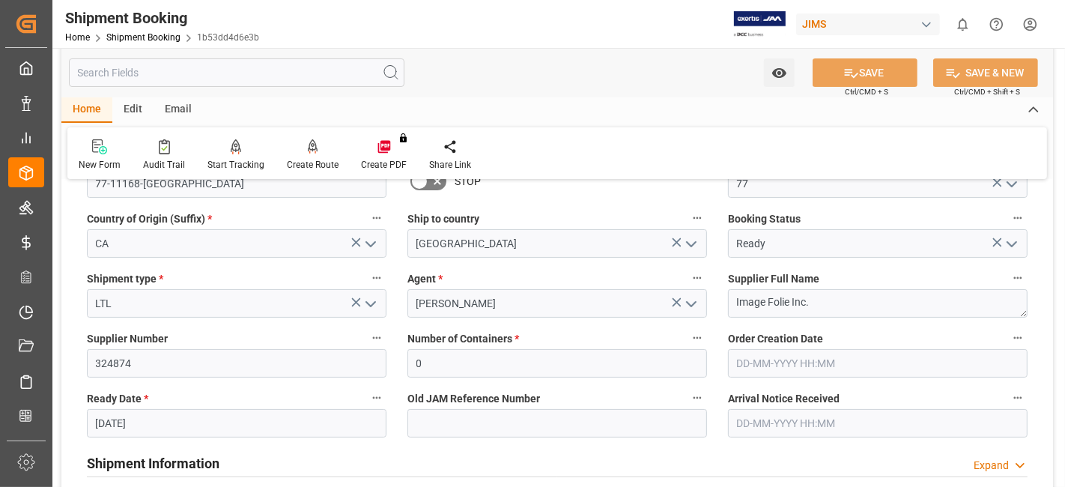
scroll to position [166, 0]
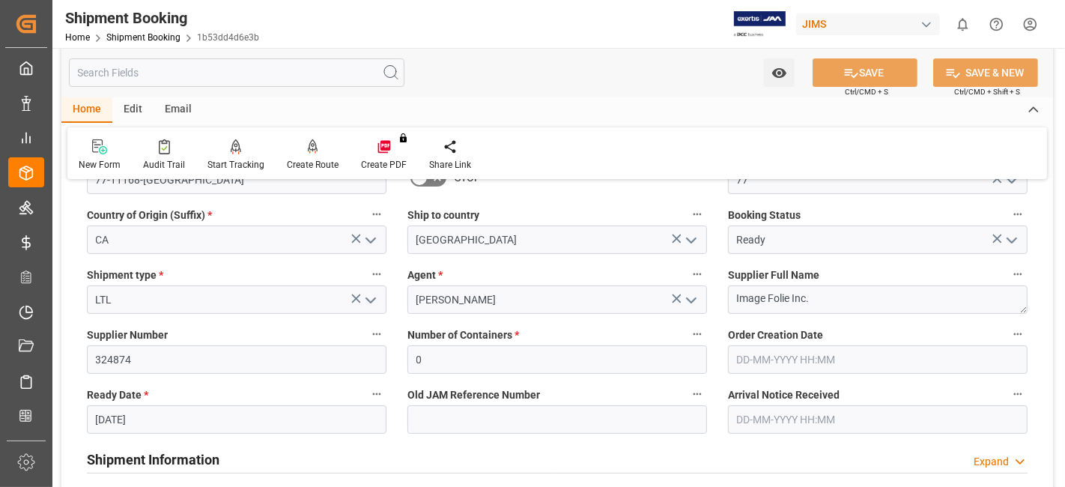
click at [155, 420] on input "[DATE]" at bounding box center [237, 419] width 300 height 28
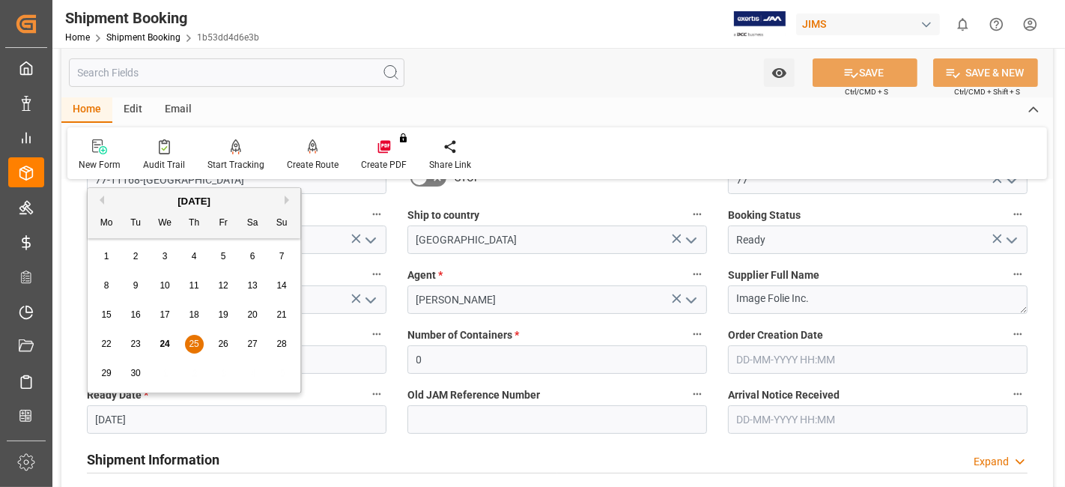
click at [282, 198] on div "[DATE]" at bounding box center [194, 201] width 213 height 15
click at [288, 195] on button "Next Month" at bounding box center [289, 199] width 9 height 9
click at [192, 258] on span "2" at bounding box center [194, 256] width 5 height 10
type input "[DATE]"
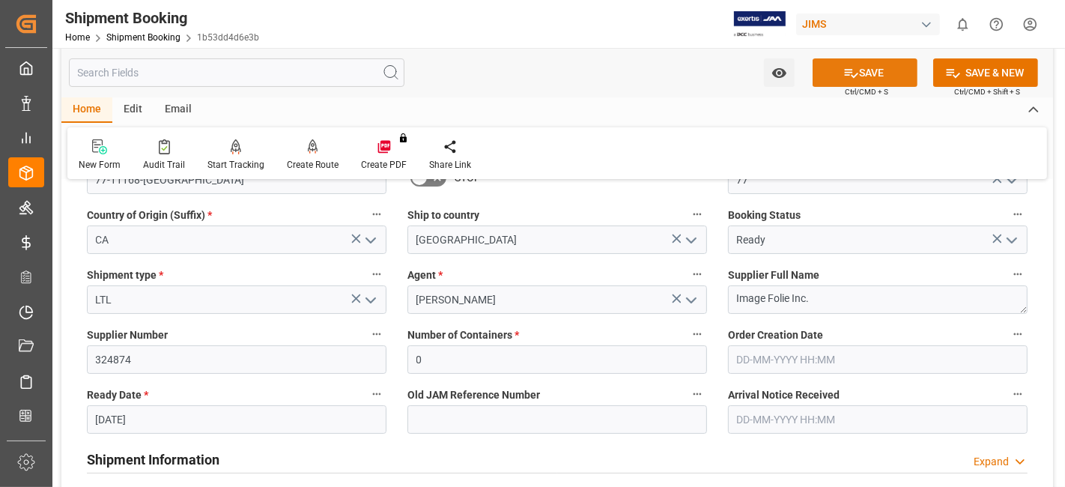
click at [849, 82] on button "SAVE" at bounding box center [864, 72] width 105 height 28
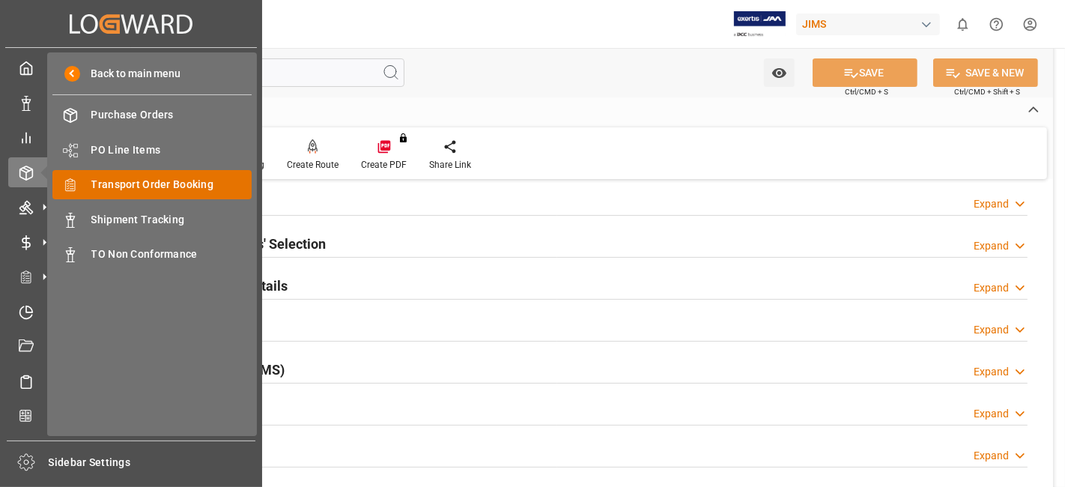
click at [180, 185] on span "Transport Order Booking" at bounding box center [171, 185] width 161 height 16
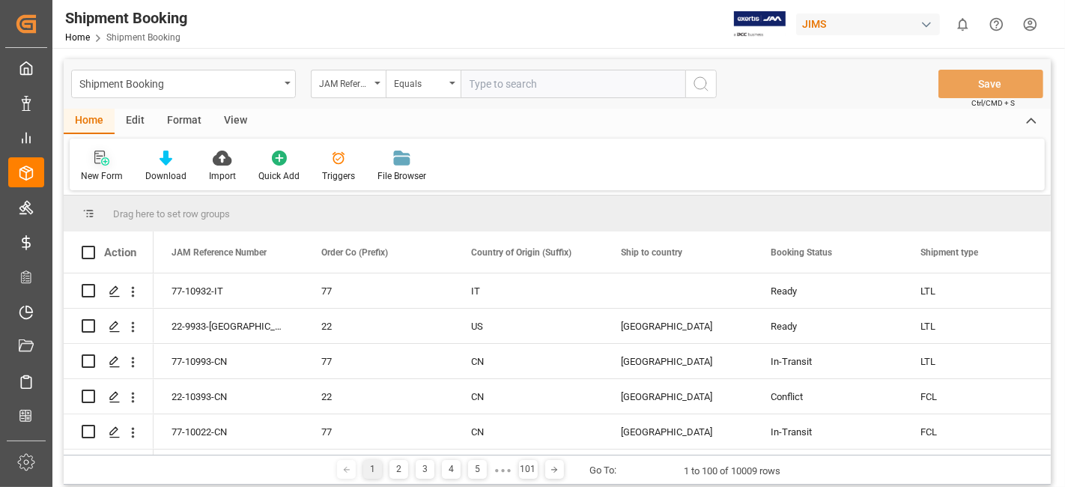
click at [106, 168] on div "New Form" at bounding box center [102, 166] width 64 height 33
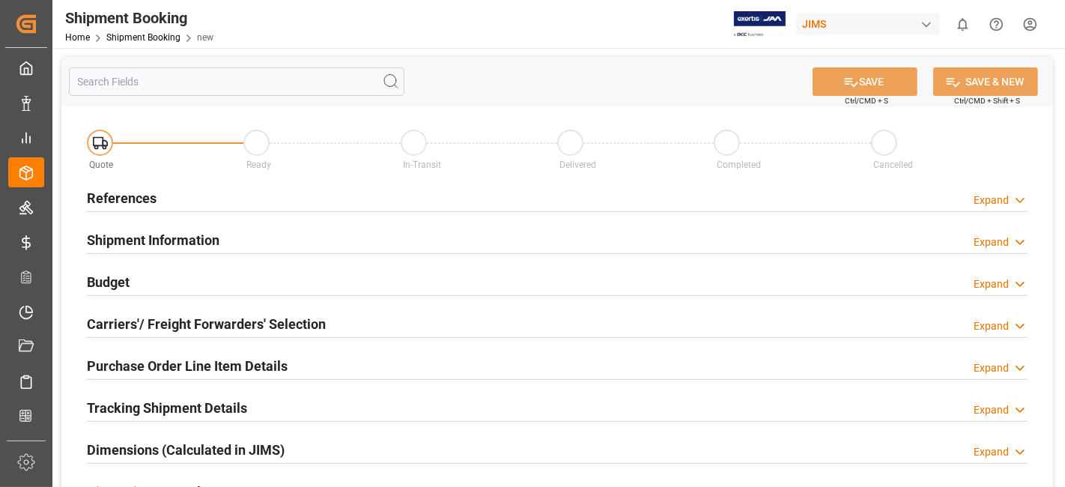
click at [171, 194] on div "References Expand" at bounding box center [557, 197] width 941 height 28
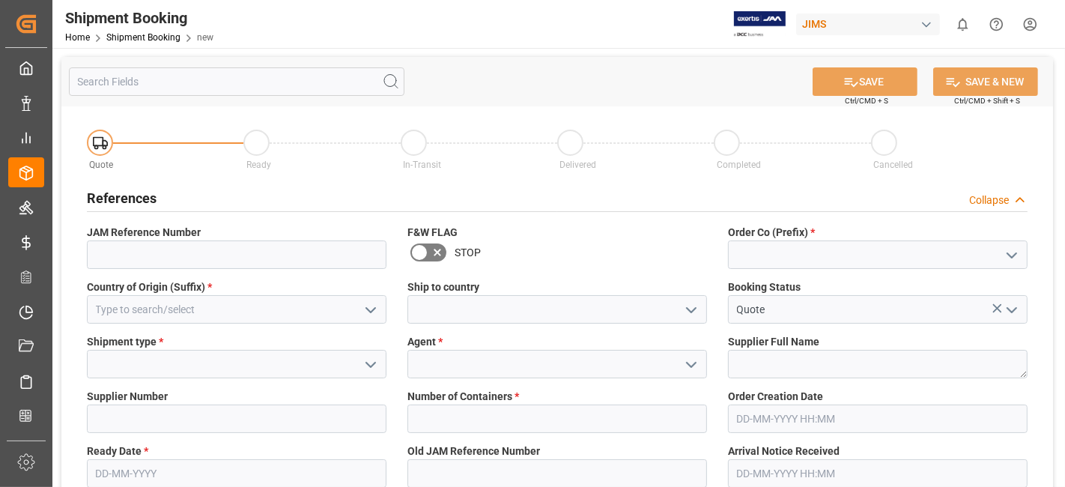
click at [1020, 259] on icon "open menu" at bounding box center [1012, 255] width 18 height 18
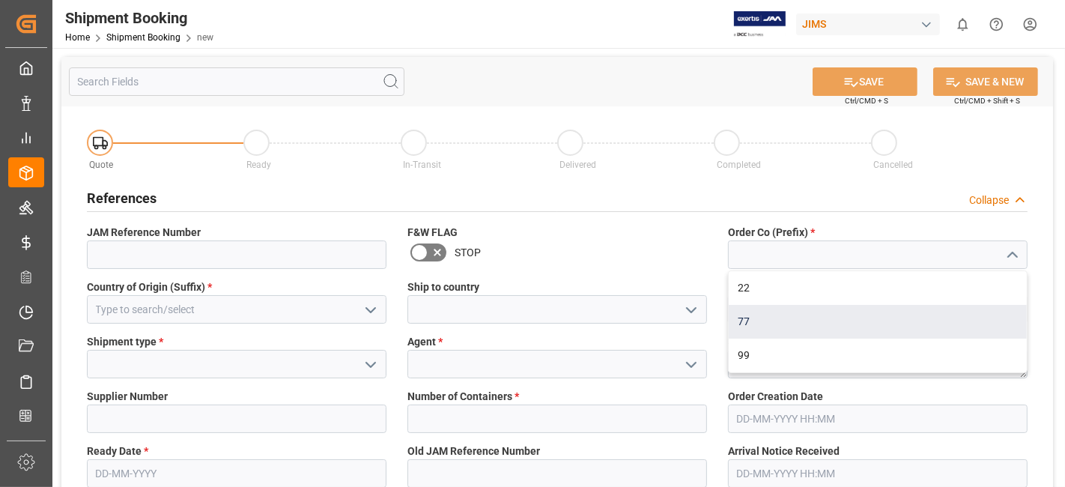
click at [920, 323] on div "77" at bounding box center [878, 322] width 298 height 34
type input "77"
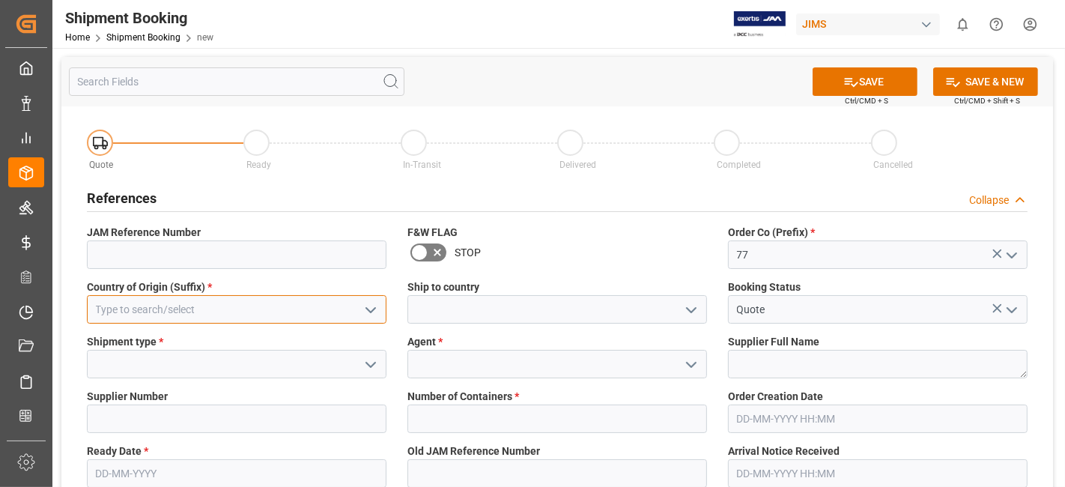
click at [258, 317] on input at bounding box center [237, 309] width 300 height 28
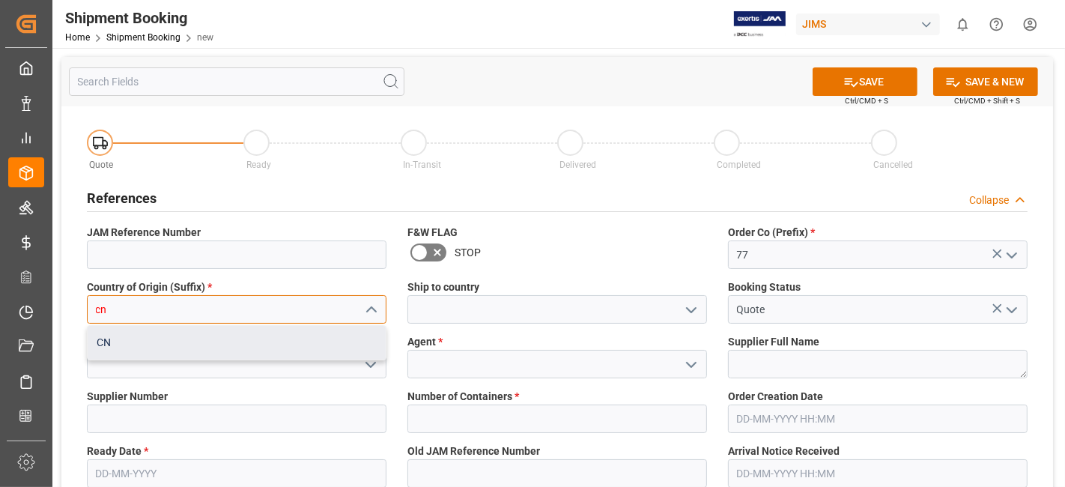
click at [262, 332] on div "CN" at bounding box center [237, 343] width 298 height 34
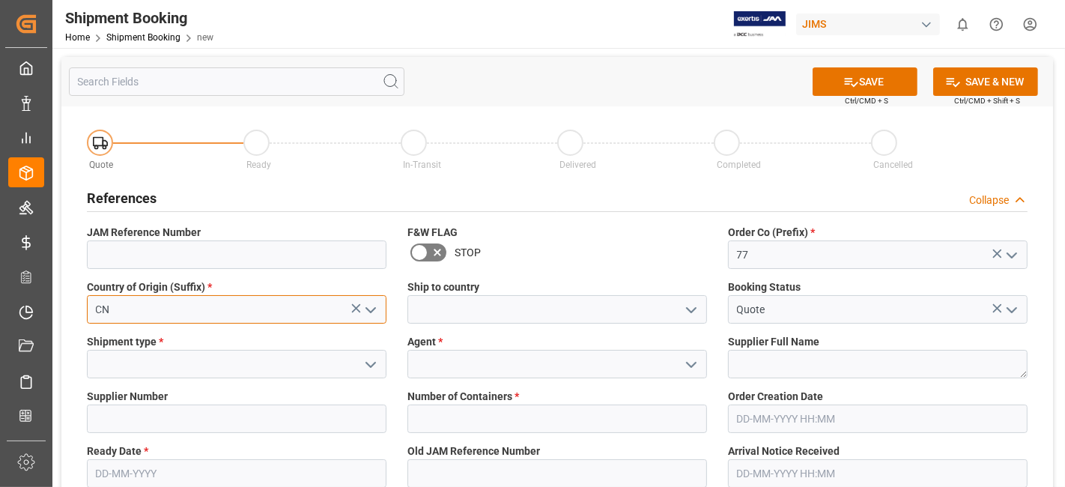
type input "CN"
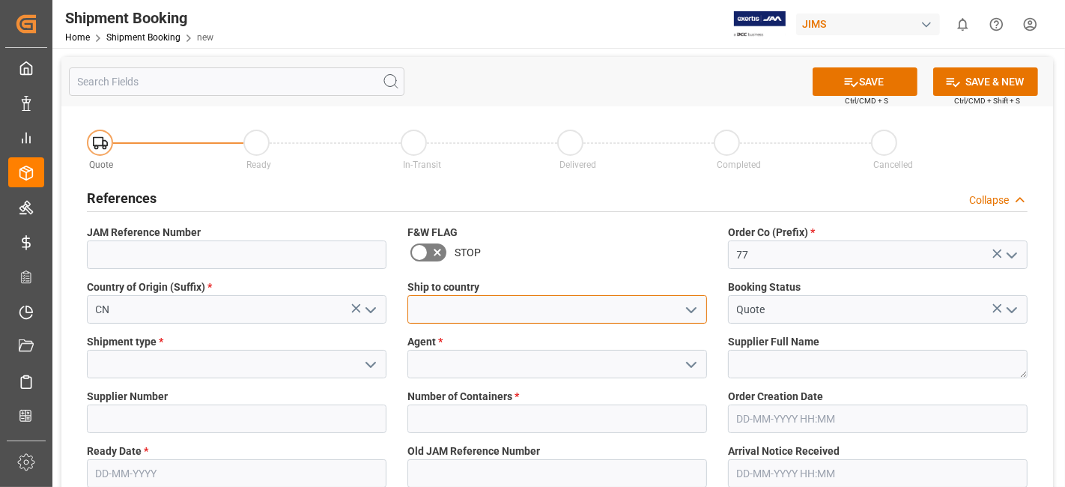
click at [564, 312] on input at bounding box center [557, 309] width 300 height 28
click at [687, 314] on icon "open menu" at bounding box center [691, 310] width 18 height 18
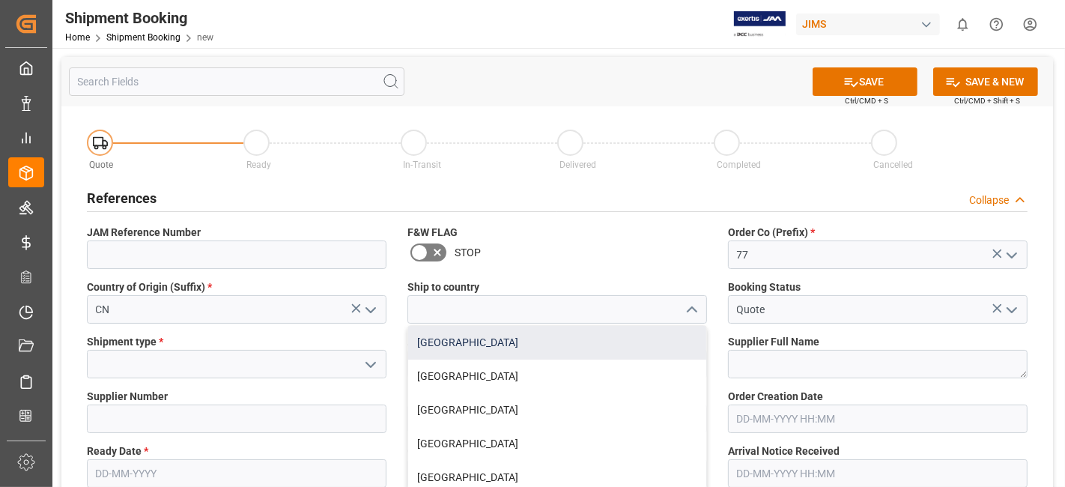
click at [590, 342] on div "[GEOGRAPHIC_DATA]" at bounding box center [557, 343] width 298 height 34
type input "[GEOGRAPHIC_DATA]"
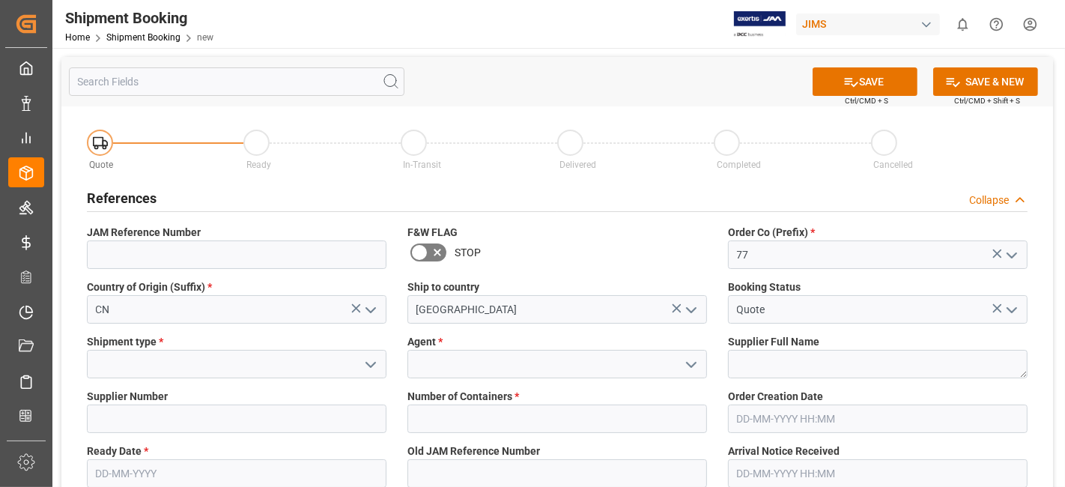
click at [373, 365] on icon "open menu" at bounding box center [371, 365] width 18 height 18
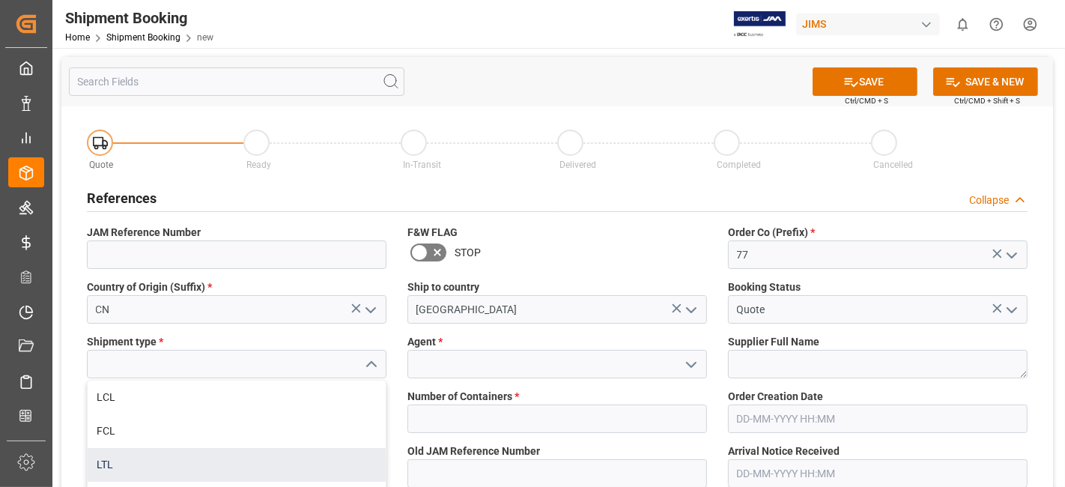
click at [201, 455] on div "LTL" at bounding box center [237, 465] width 298 height 34
type input "LTL"
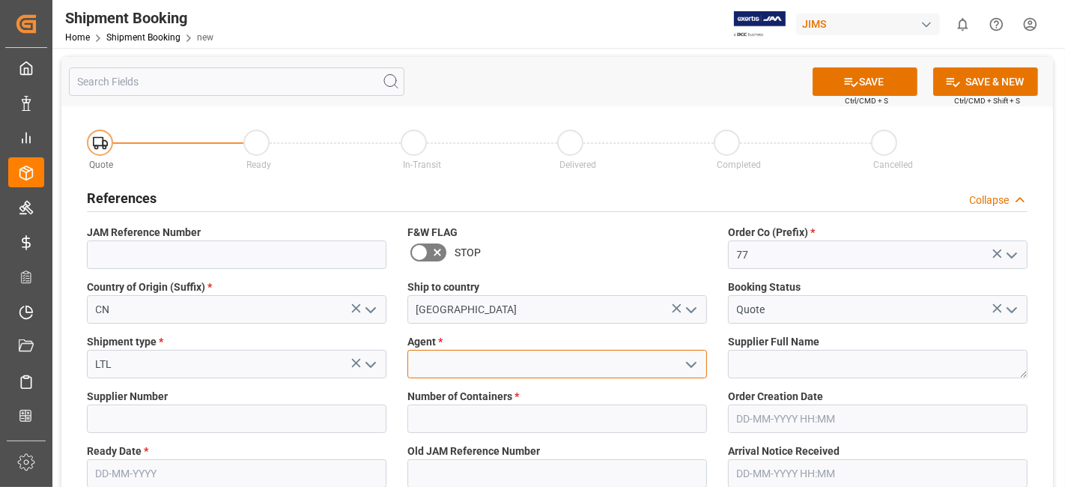
click at [639, 367] on input at bounding box center [557, 364] width 300 height 28
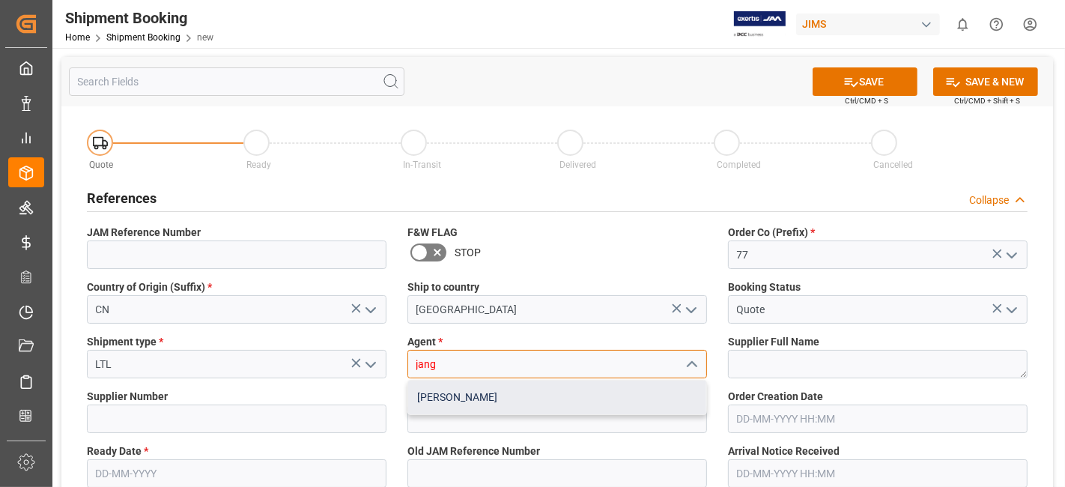
click at [580, 397] on div "[PERSON_NAME]" at bounding box center [557, 397] width 298 height 34
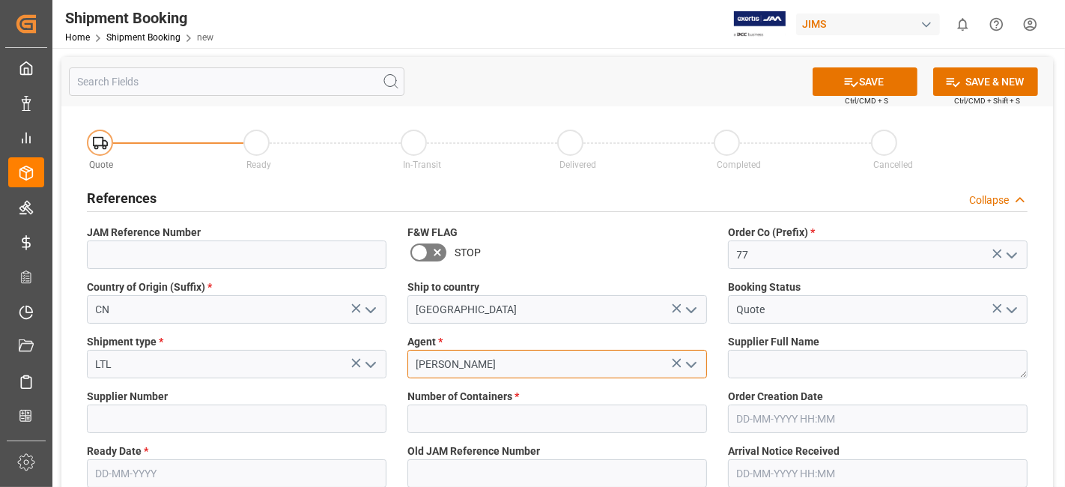
type input "[PERSON_NAME]"
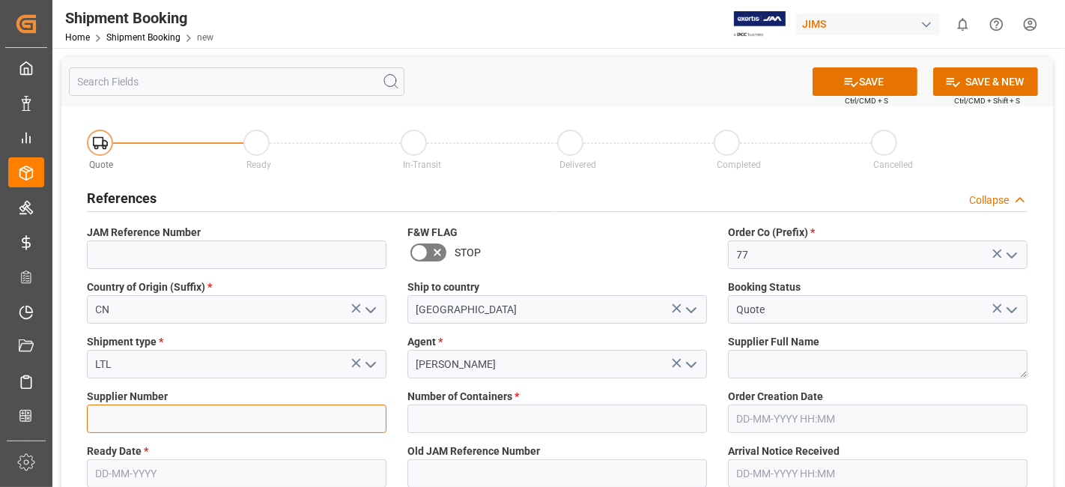
click at [106, 420] on input at bounding box center [237, 418] width 300 height 28
paste input "669840"
type input "669840"
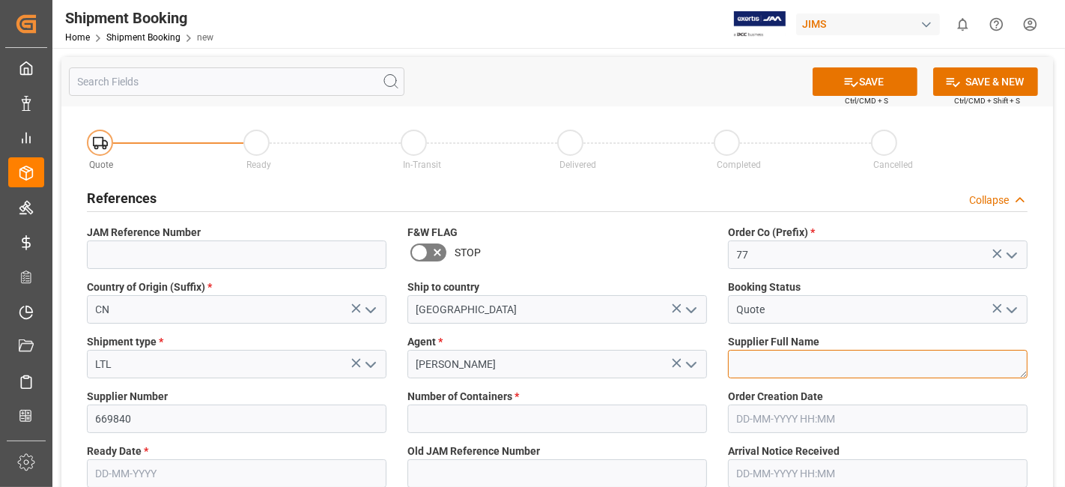
click at [786, 360] on textarea at bounding box center [878, 364] width 300 height 28
paste textarea "Avantone Pro."
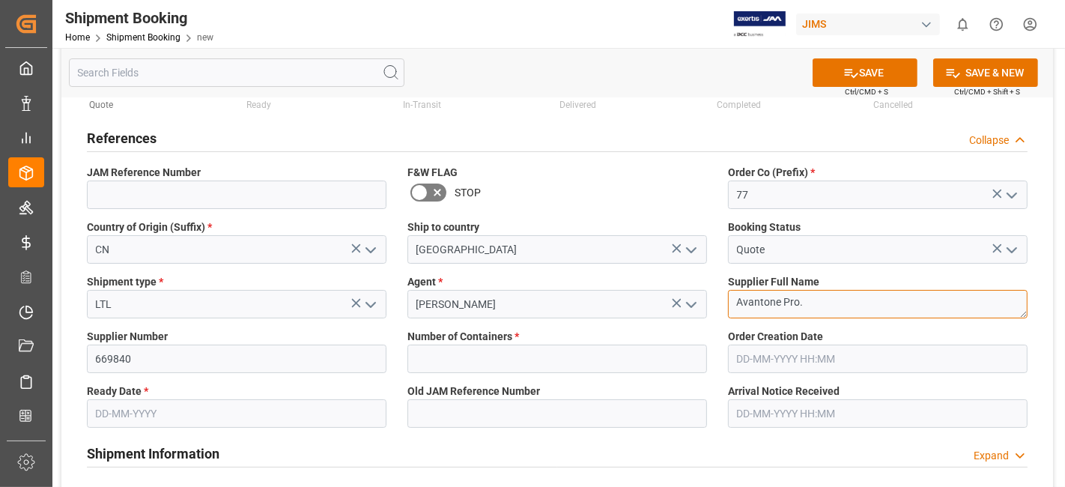
scroll to position [83, 0]
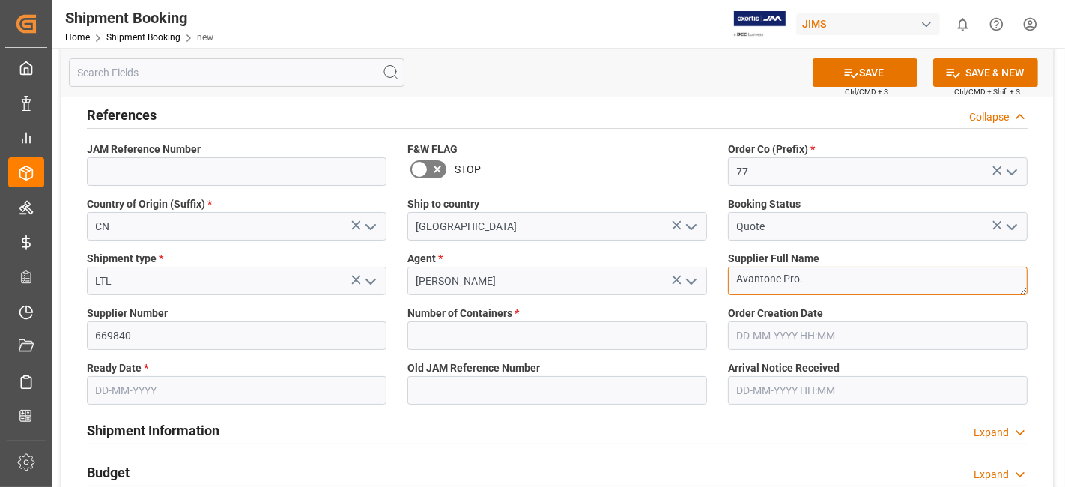
type textarea "Avantone Pro."
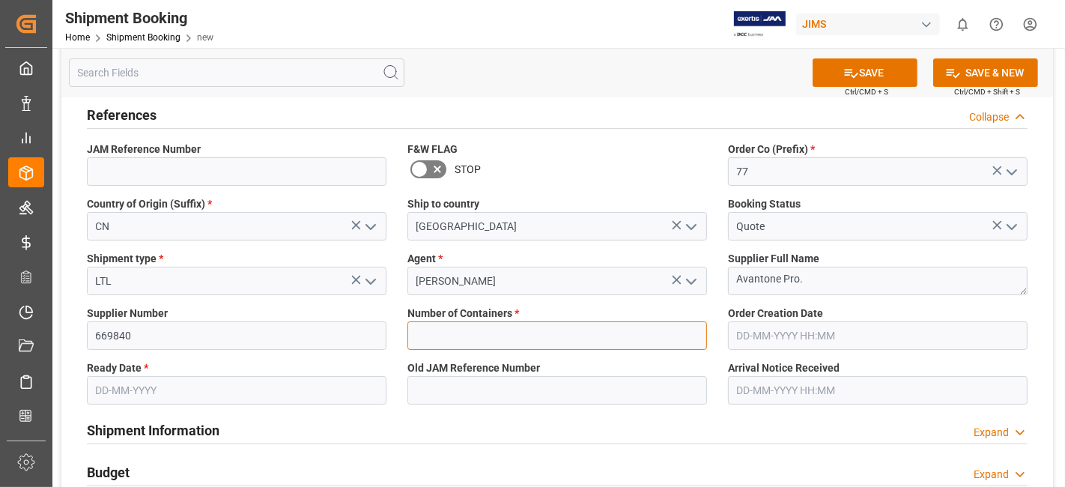
click at [560, 343] on input "text" at bounding box center [557, 335] width 300 height 28
type input "0"
click at [150, 380] on input "text" at bounding box center [237, 390] width 300 height 28
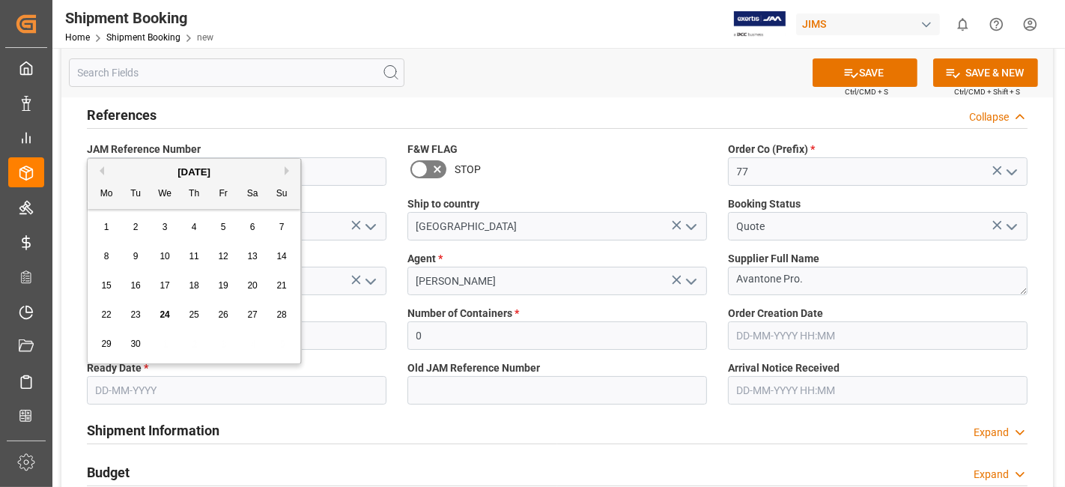
click at [151, 219] on div "1 2 3 4 5 6 7" at bounding box center [194, 227] width 204 height 29
click at [285, 173] on button "Next Month" at bounding box center [289, 170] width 9 height 9
click at [192, 231] on span "2" at bounding box center [194, 227] width 5 height 10
type input "[DATE]"
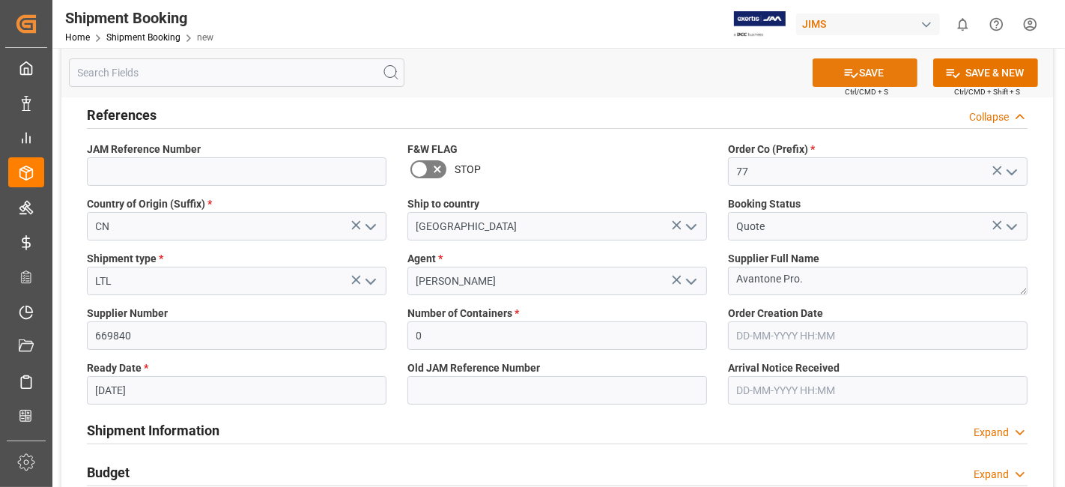
click at [846, 76] on icon at bounding box center [851, 73] width 16 height 16
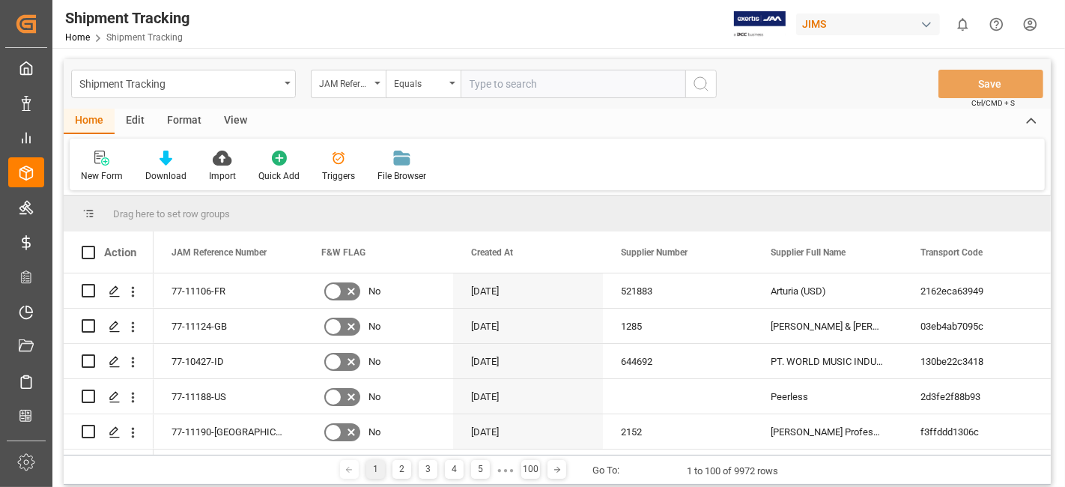
click at [484, 86] on input "text" at bounding box center [573, 84] width 225 height 28
type input "77-11168-[GEOGRAPHIC_DATA]"
click at [699, 88] on icon "search button" at bounding box center [701, 84] width 18 height 18
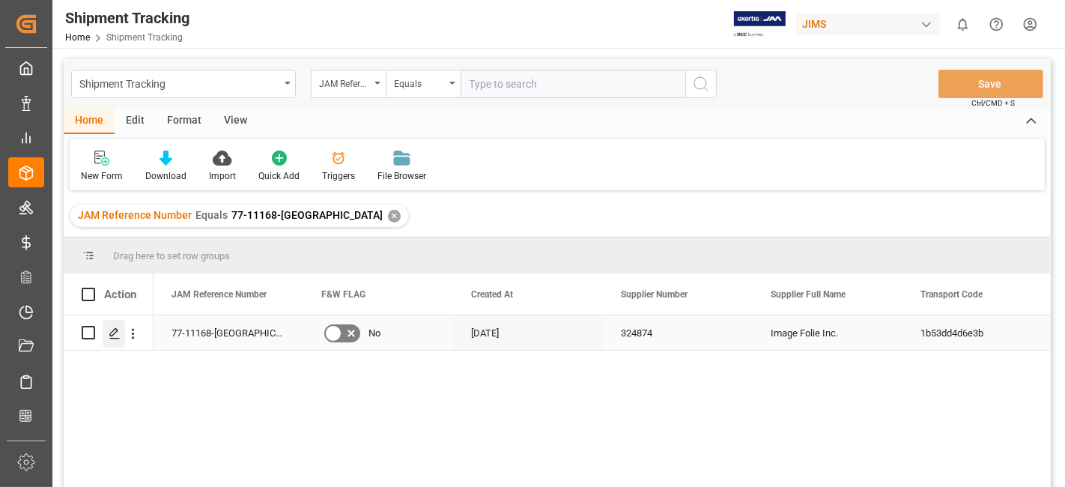
click at [115, 335] on icon "Press SPACE to select this row." at bounding box center [115, 333] width 12 height 12
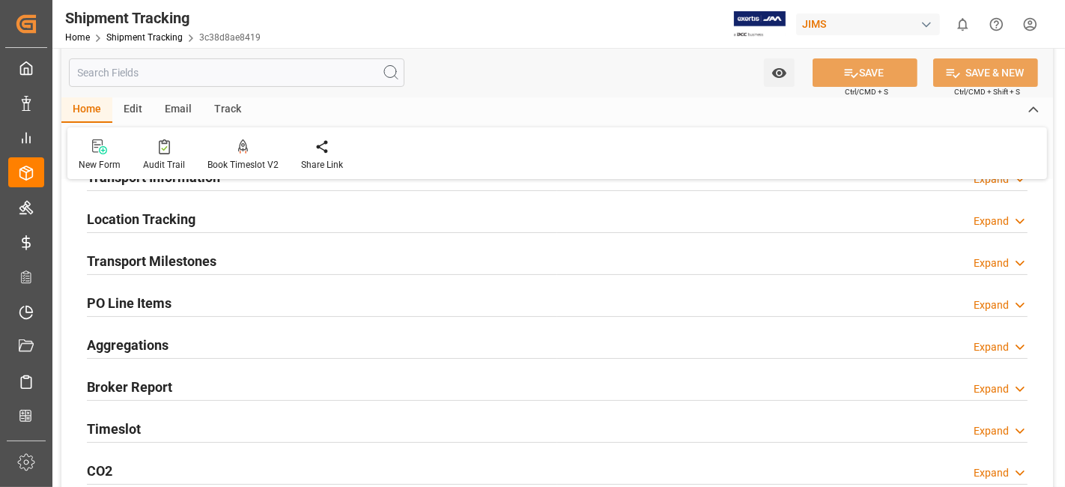
scroll to position [166, 0]
click at [136, 257] on h2 "Transport Milestones" at bounding box center [152, 259] width 130 height 20
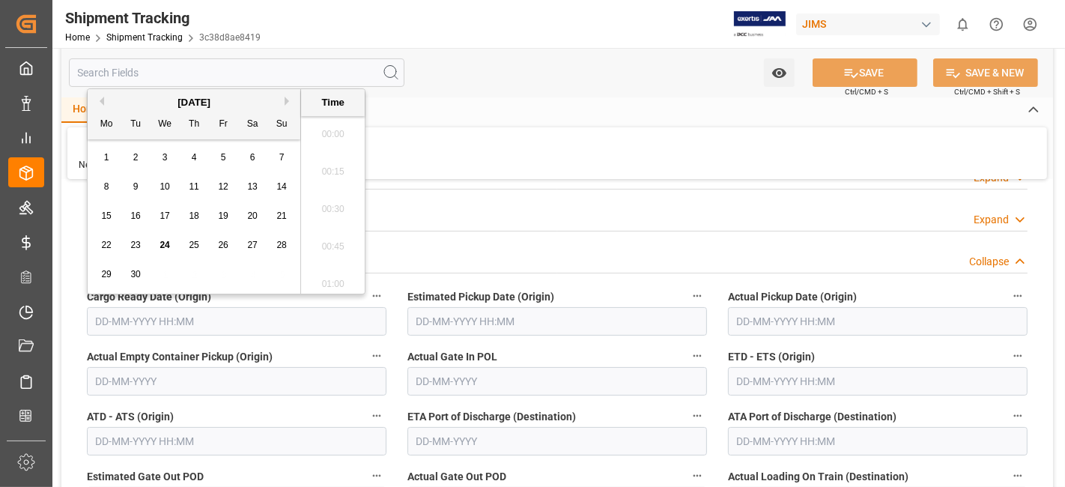
click at [132, 318] on input "text" at bounding box center [237, 321] width 300 height 28
click at [151, 150] on div "1 2 3 4 5 6 7" at bounding box center [194, 157] width 204 height 29
click at [288, 101] on button "Next Month" at bounding box center [289, 101] width 9 height 9
click at [192, 159] on span "2" at bounding box center [194, 157] width 5 height 10
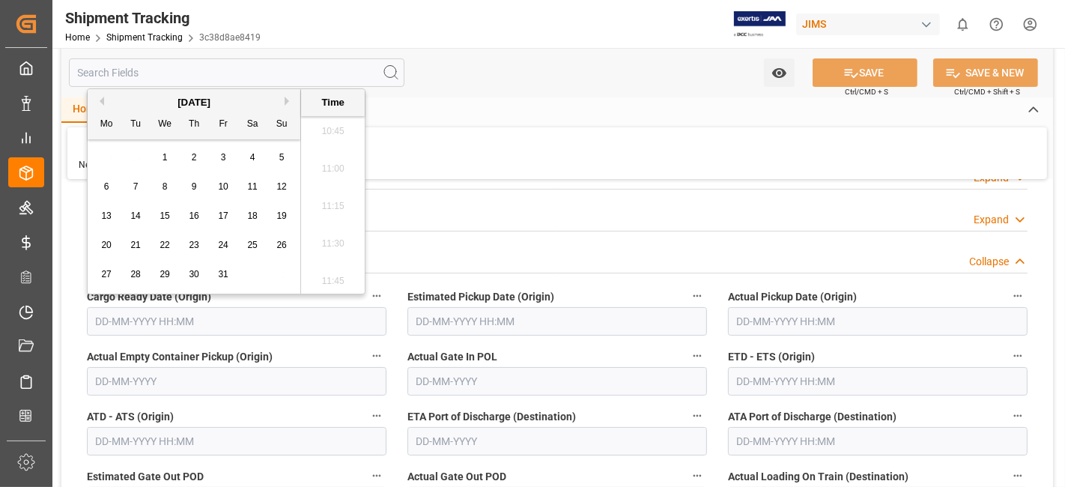
type input "02-10-2025 00:00"
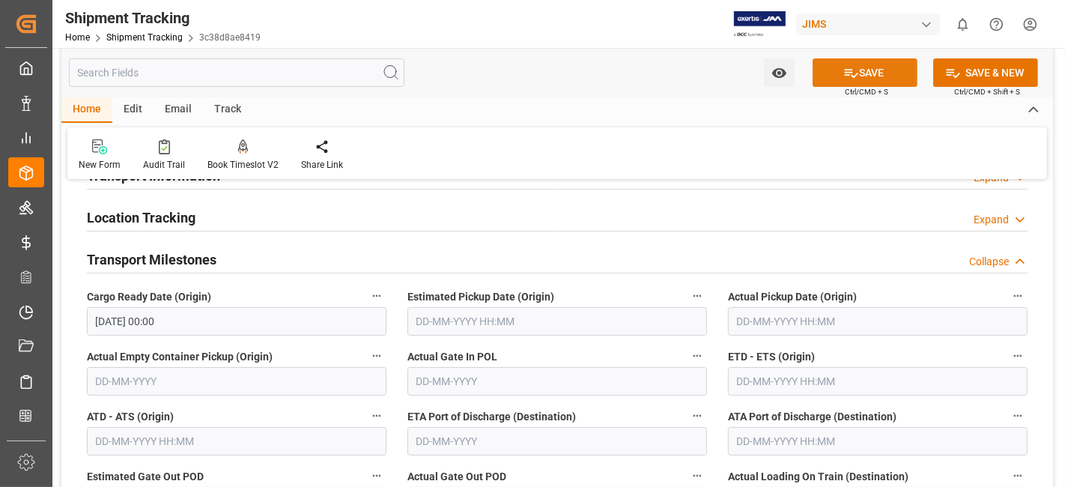
click at [826, 78] on button "SAVE" at bounding box center [864, 72] width 105 height 28
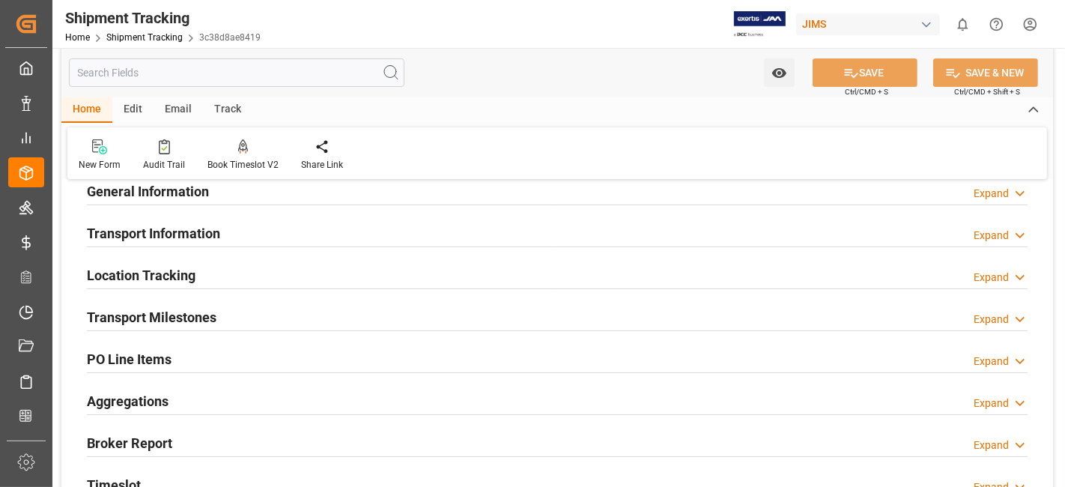
scroll to position [83, 0]
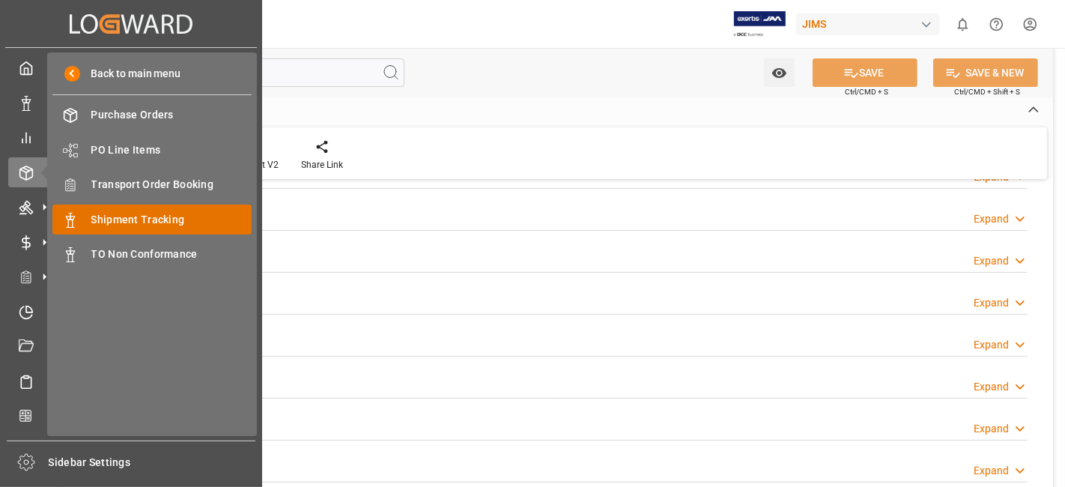
click at [131, 217] on span "Shipment Tracking" at bounding box center [171, 220] width 161 height 16
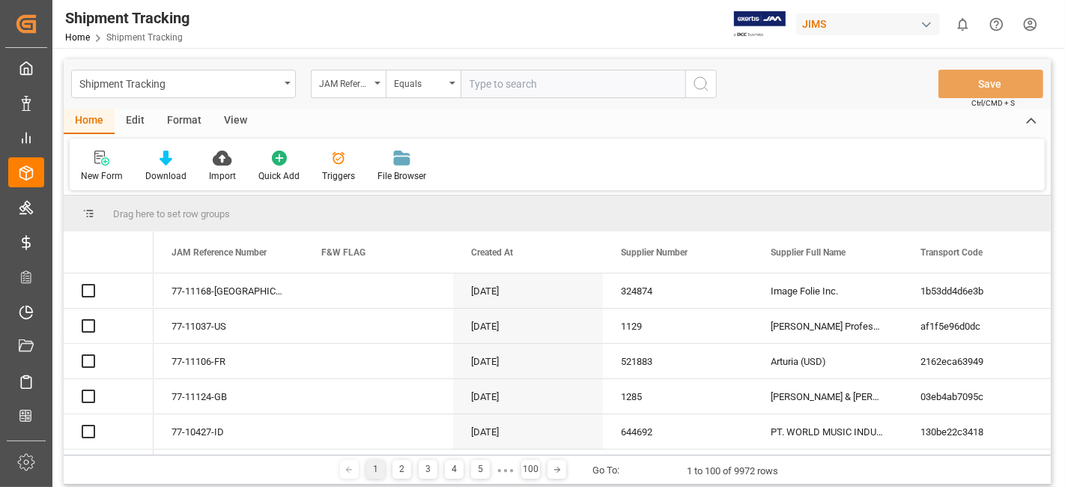
click at [496, 88] on input "text" at bounding box center [573, 84] width 225 height 28
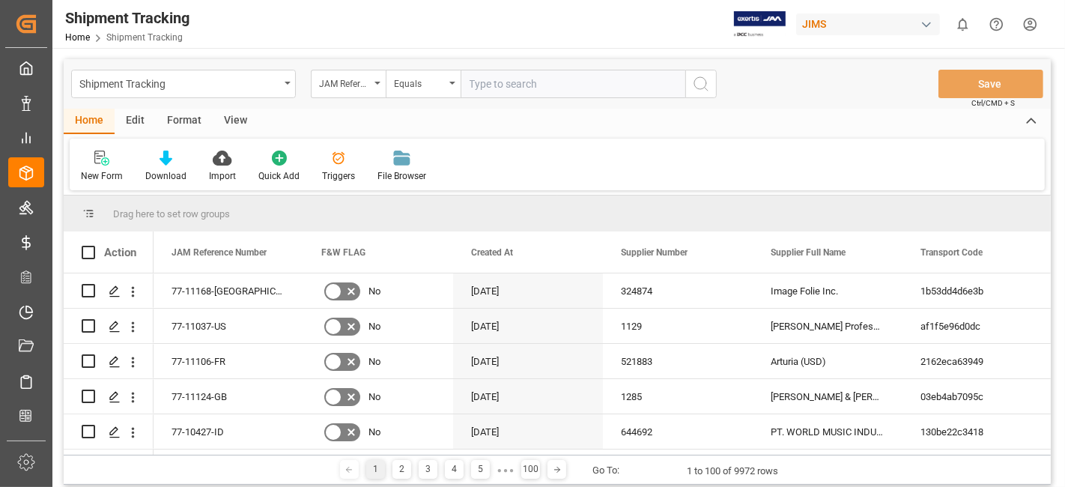
click at [496, 88] on input "text" at bounding box center [573, 84] width 225 height 28
type input "77-11140-DE"
click at [712, 90] on button "search button" at bounding box center [700, 84] width 31 height 28
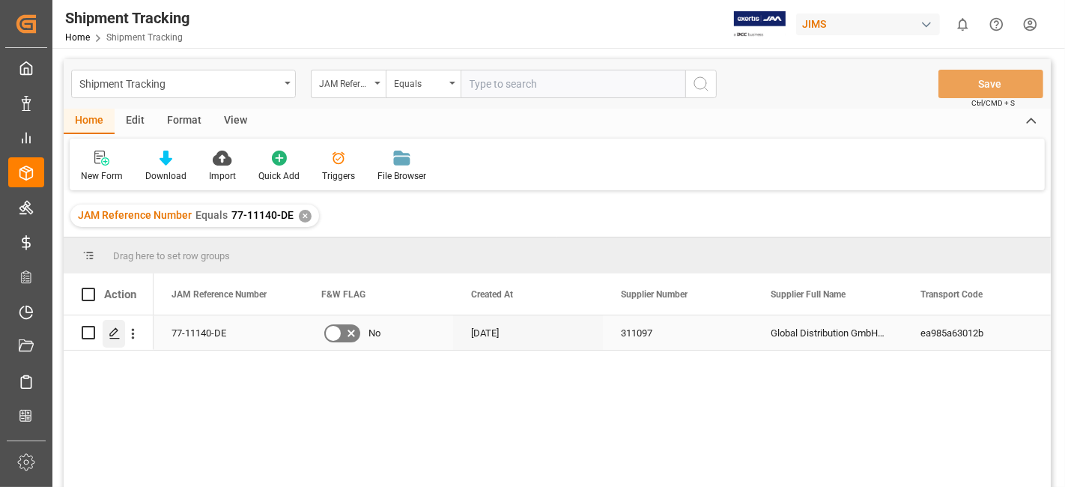
click at [119, 335] on icon "Press SPACE to select this row." at bounding box center [115, 333] width 12 height 12
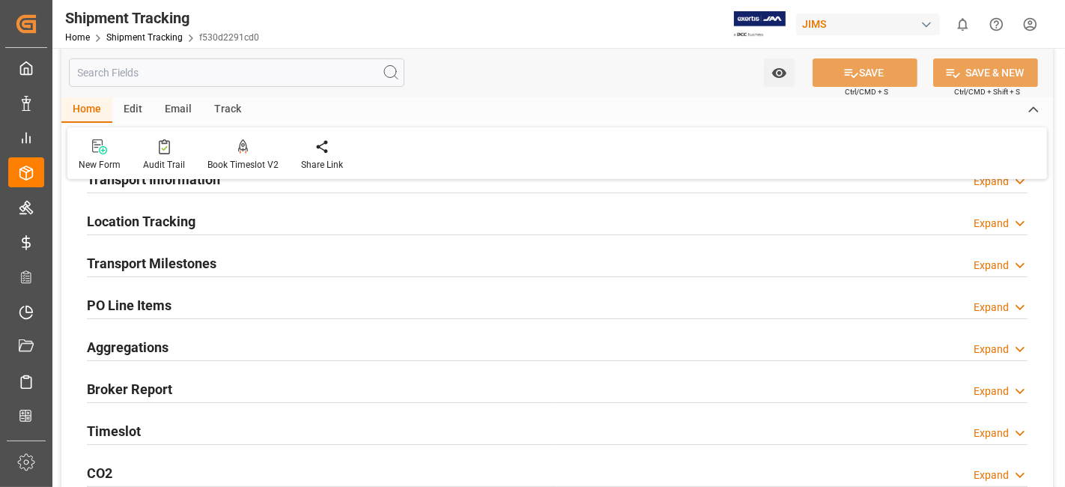
scroll to position [166, 0]
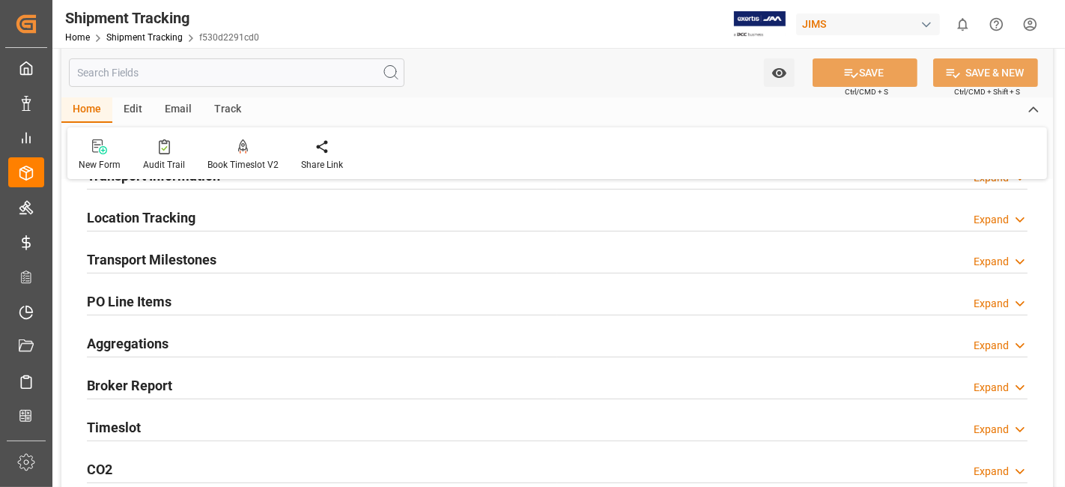
click at [162, 258] on h2 "Transport Milestones" at bounding box center [152, 259] width 130 height 20
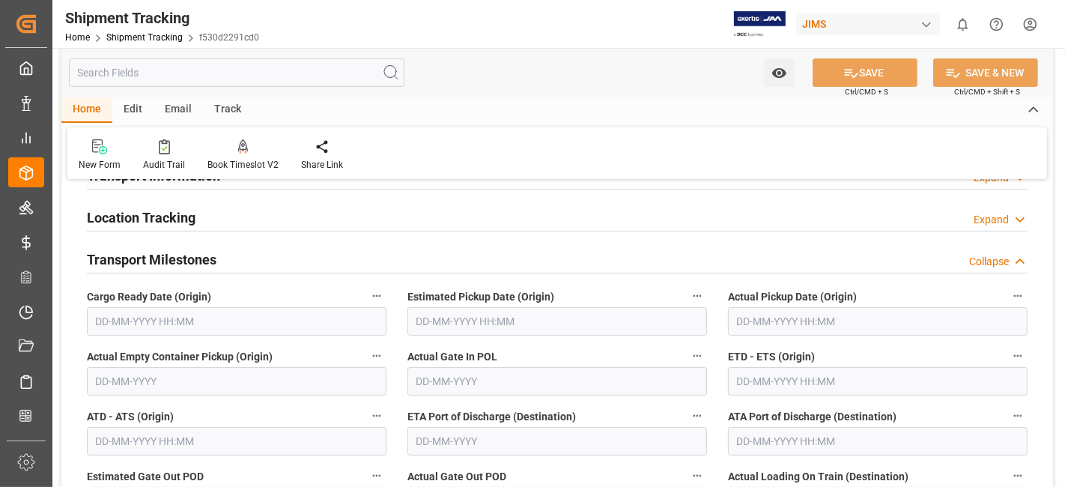
click at [180, 322] on input "text" at bounding box center [237, 321] width 300 height 28
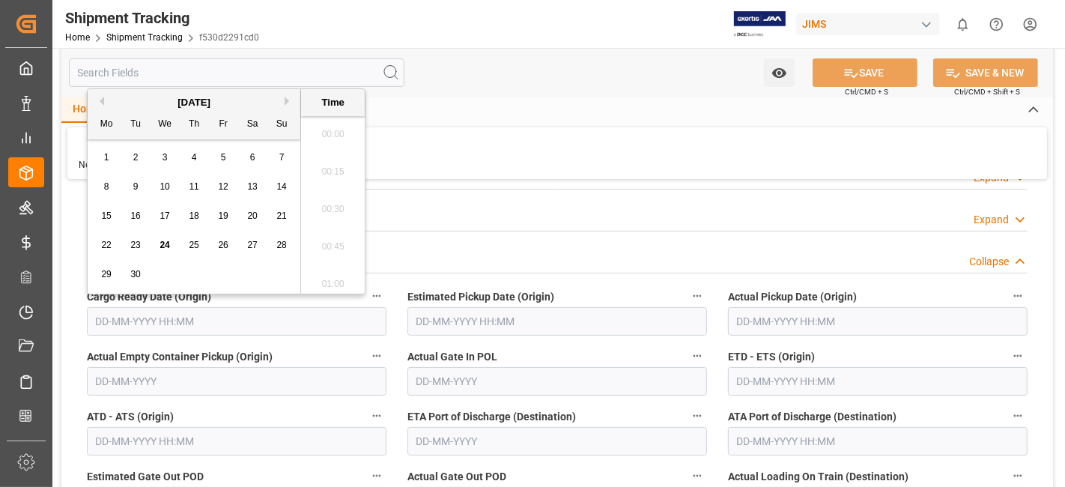
scroll to position [1613, 0]
click at [150, 228] on div "15 16 17 18 19 20 21" at bounding box center [194, 215] width 204 height 29
click at [286, 99] on button "Next Month" at bounding box center [289, 101] width 9 height 9
click at [192, 161] on span "2" at bounding box center [194, 157] width 5 height 10
type input "02-10-2025 00:00"
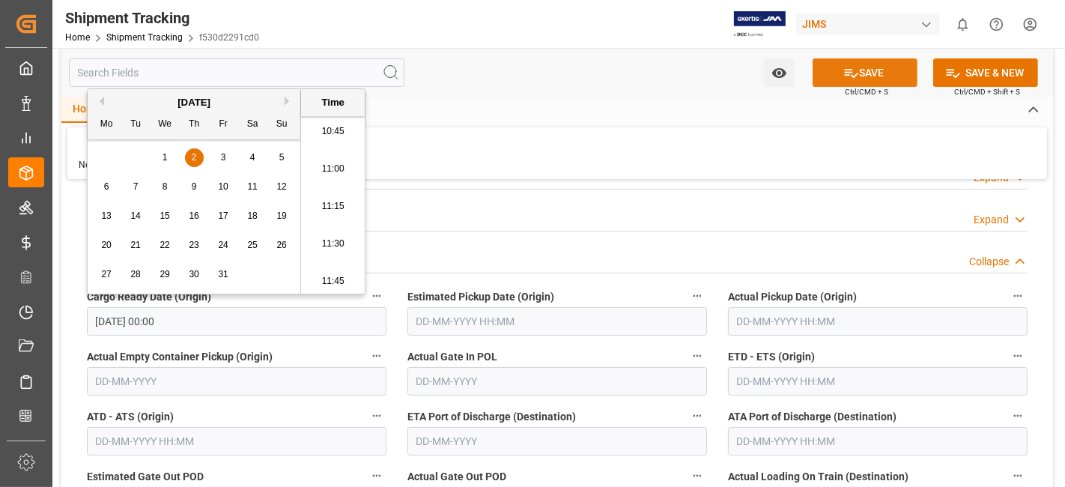
click at [833, 78] on button "SAVE" at bounding box center [864, 72] width 105 height 28
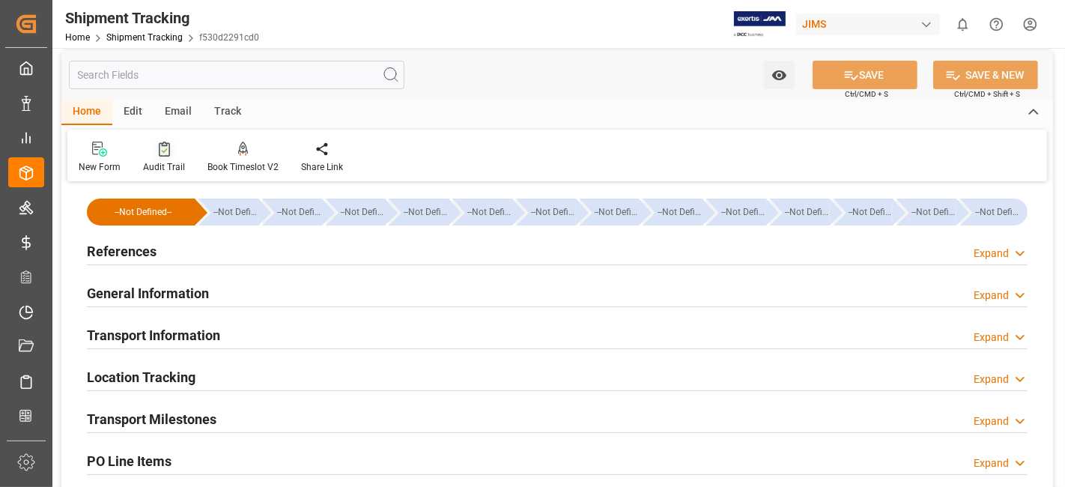
scroll to position [0, 0]
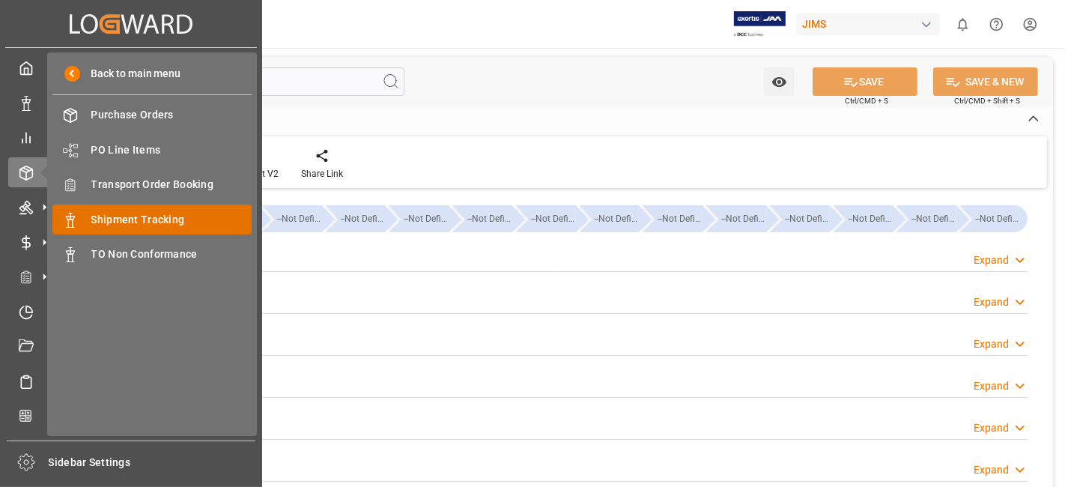
click at [141, 216] on span "Shipment Tracking" at bounding box center [171, 220] width 161 height 16
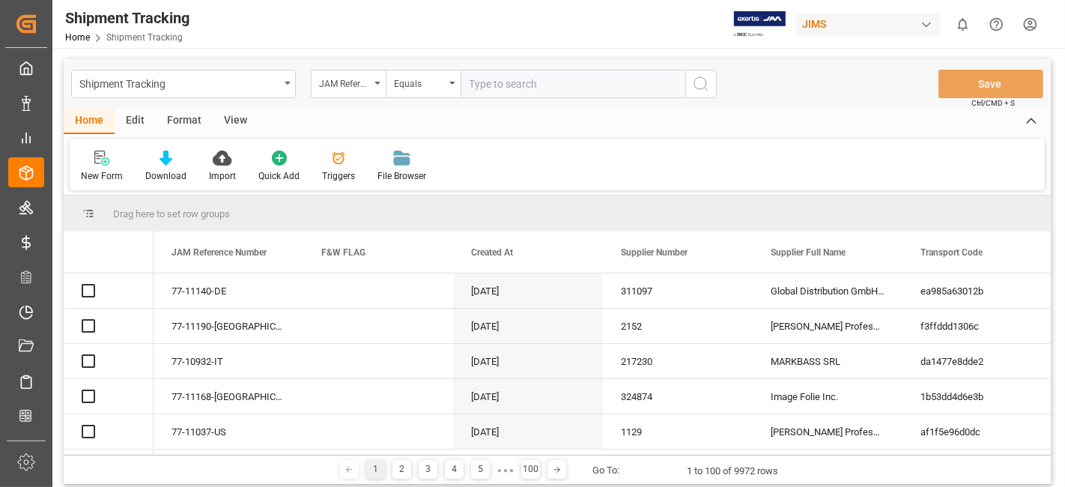
click at [506, 88] on input "text" at bounding box center [573, 84] width 225 height 28
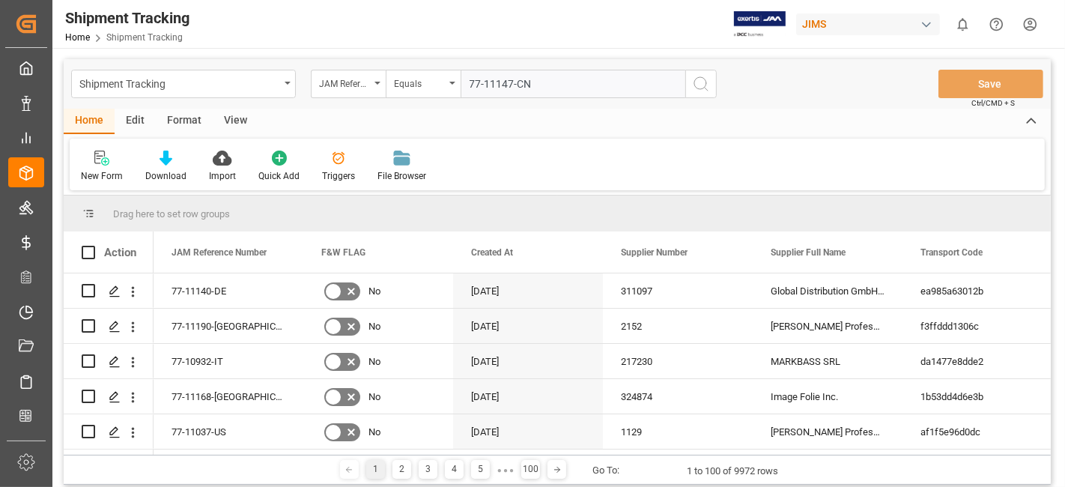
type input "77-11147-CN"
click at [693, 86] on icon "search button" at bounding box center [701, 84] width 18 height 18
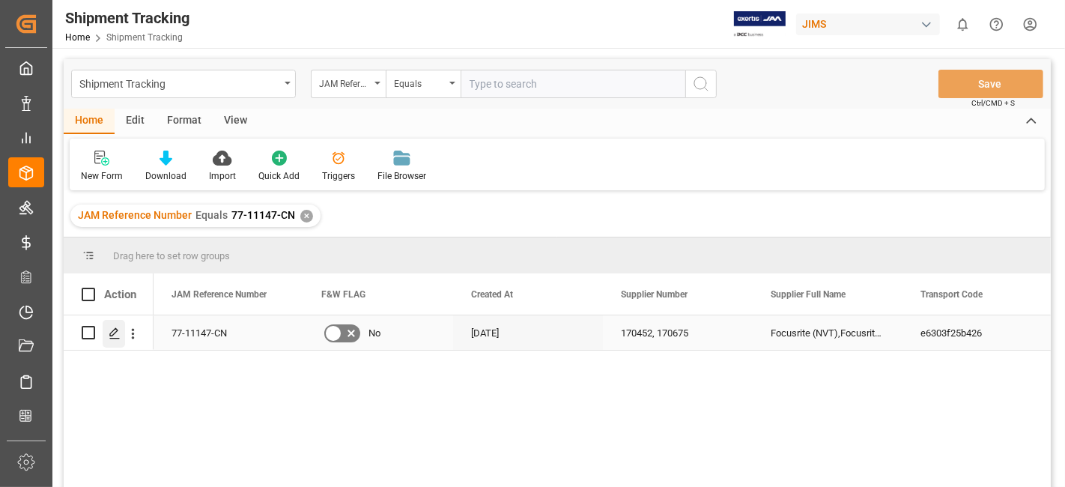
click at [116, 327] on icon "Press SPACE to select this row." at bounding box center [115, 333] width 12 height 12
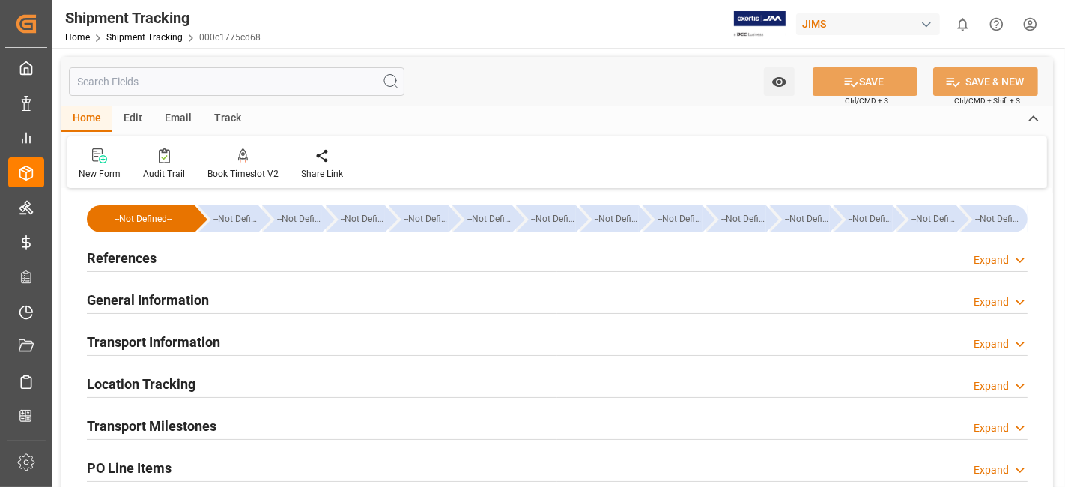
type input "18-09-2025 00:00"
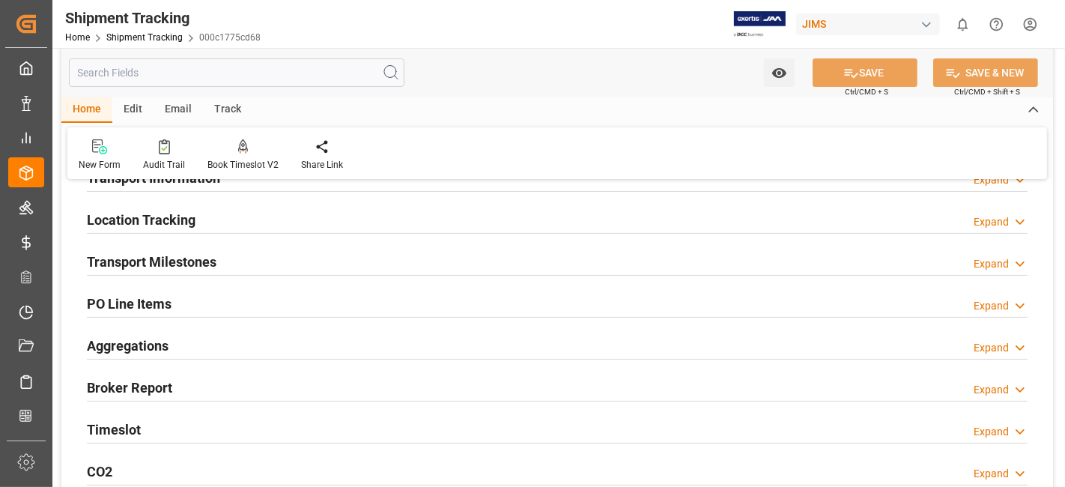
scroll to position [166, 0]
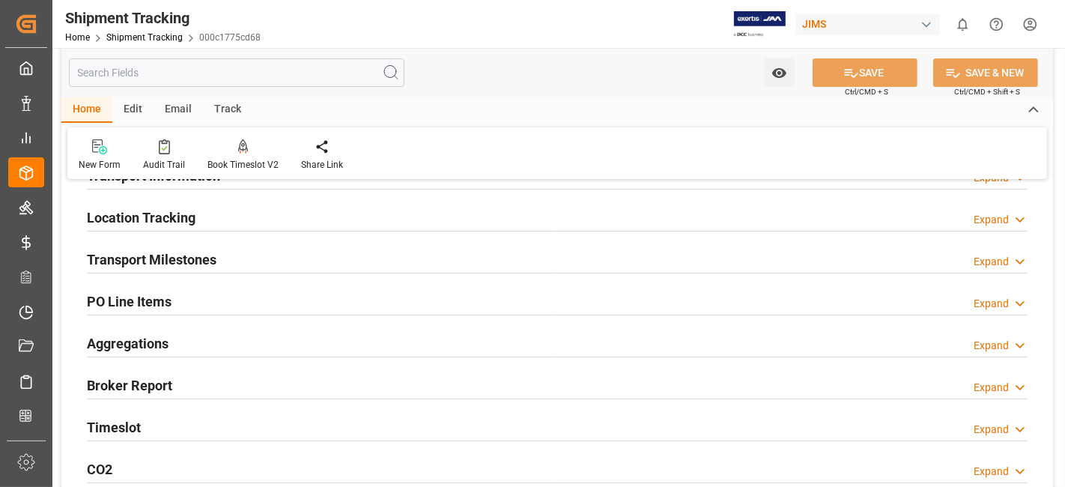
click at [143, 255] on h2 "Transport Milestones" at bounding box center [152, 259] width 130 height 20
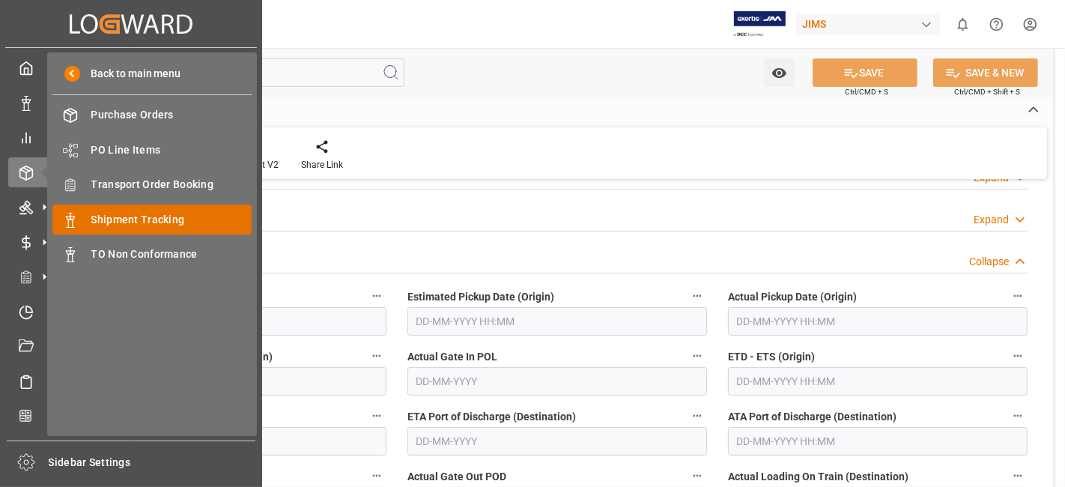
click at [157, 215] on span "Shipment Tracking" at bounding box center [171, 220] width 161 height 16
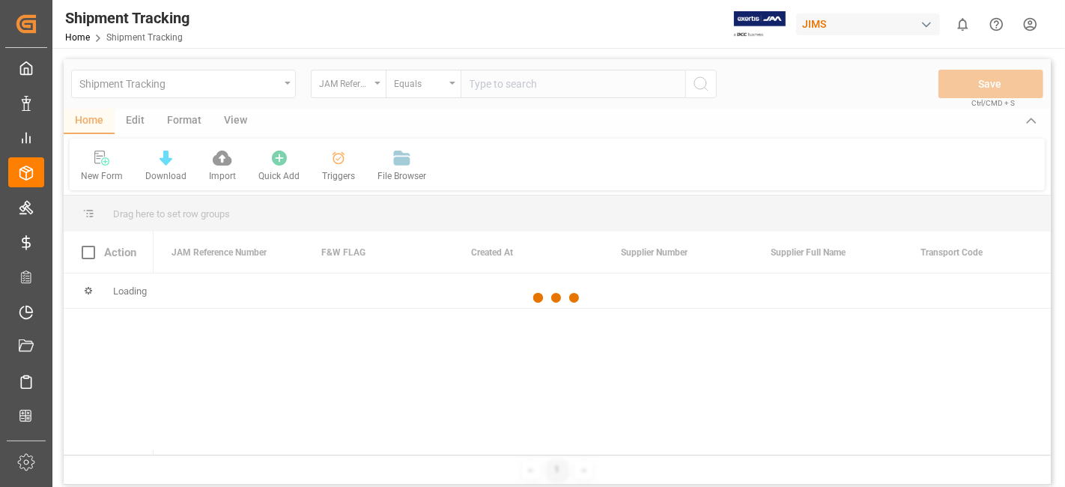
click at [500, 88] on div at bounding box center [557, 298] width 987 height 478
click at [500, 86] on div at bounding box center [557, 298] width 987 height 478
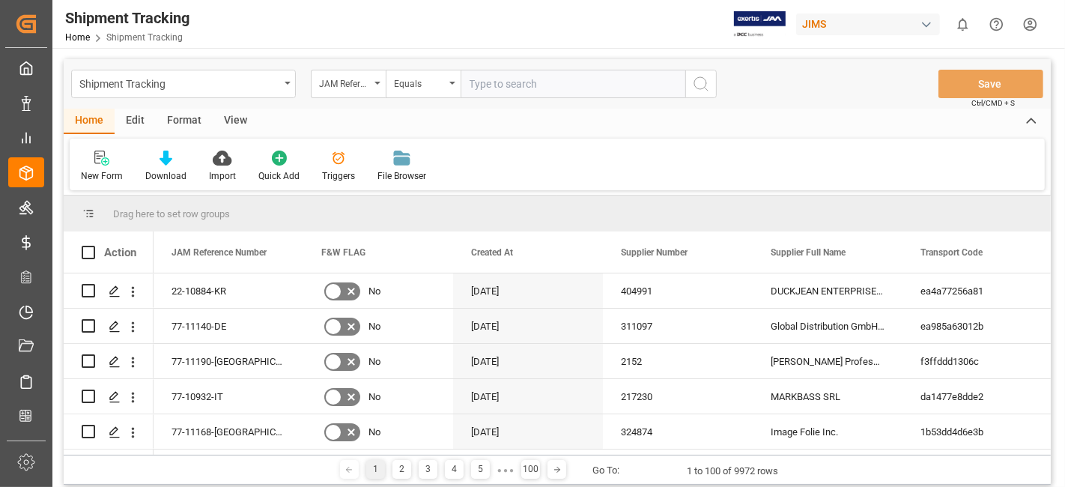
click at [480, 86] on input "text" at bounding box center [573, 84] width 225 height 28
paste input "77-10755-US"
type input "77-10755-US"
click at [693, 87] on icon "search button" at bounding box center [701, 84] width 18 height 18
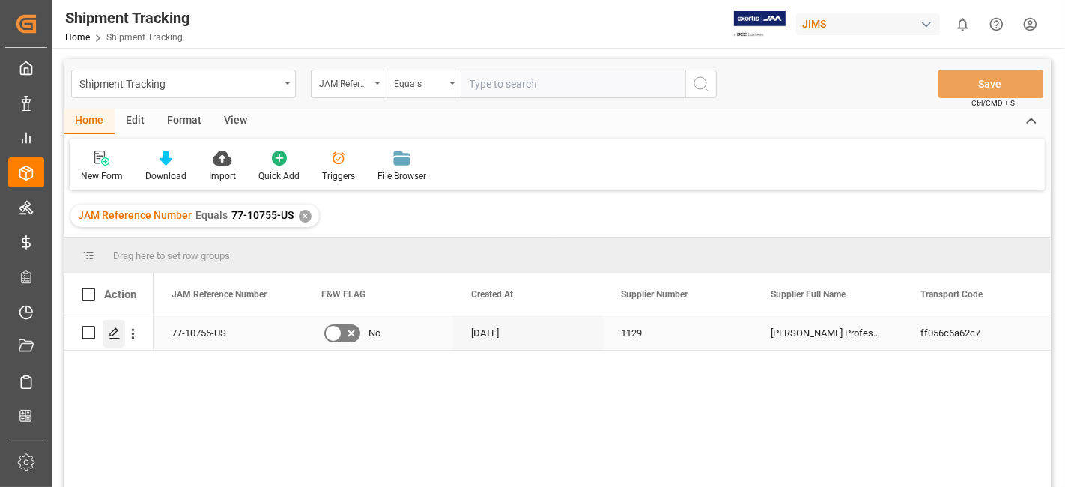
click at [121, 335] on div "Press SPACE to select this row." at bounding box center [114, 334] width 22 height 28
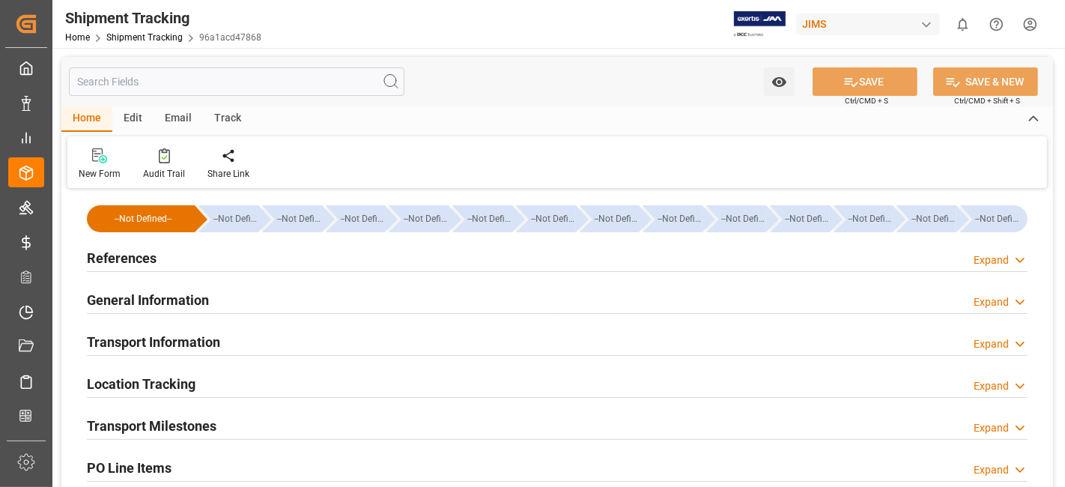
type input "27-08-2025"
click at [157, 251] on div "References Expand" at bounding box center [557, 257] width 941 height 28
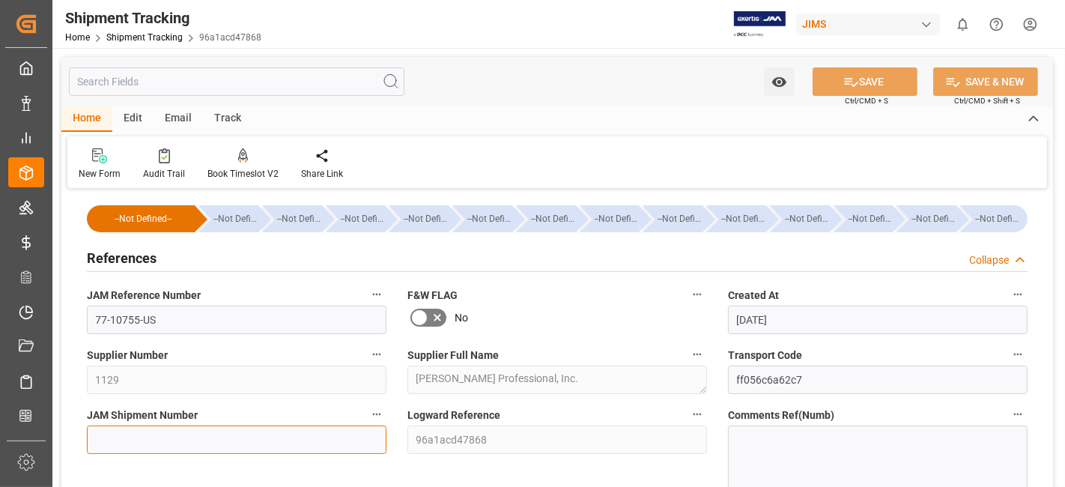
click at [160, 446] on input at bounding box center [237, 439] width 300 height 28
paste input "73163"
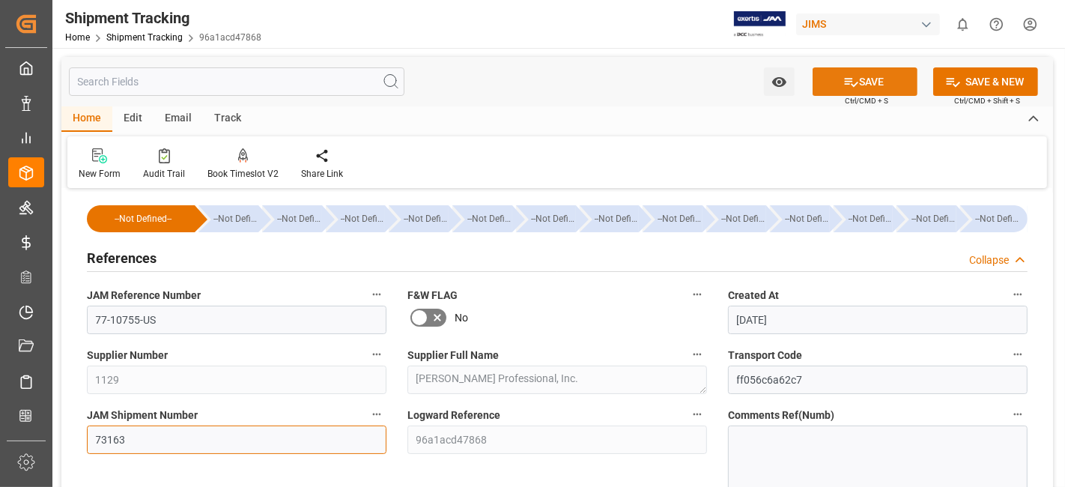
type input "73163"
click at [854, 88] on icon at bounding box center [851, 82] width 16 height 16
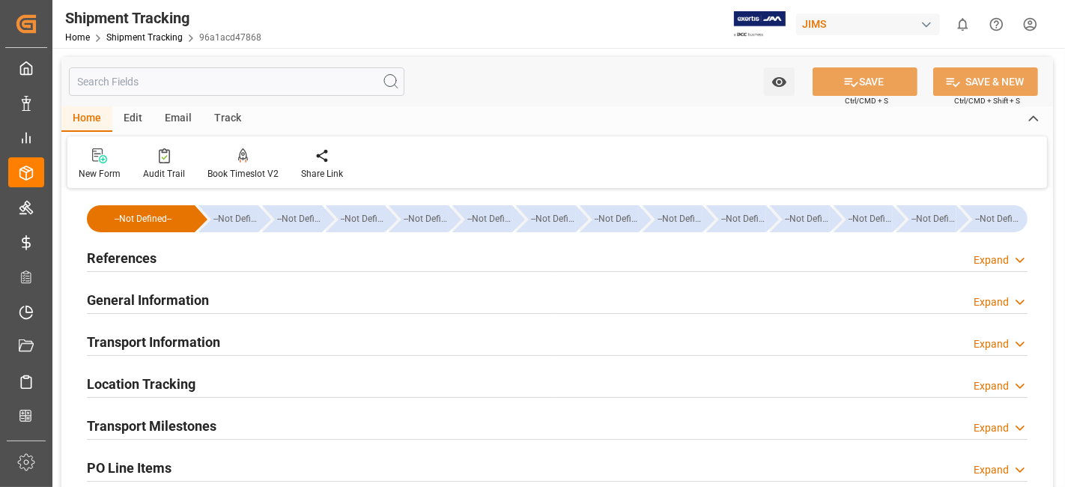
click at [232, 429] on div "Transport Milestones Expand" at bounding box center [557, 424] width 941 height 28
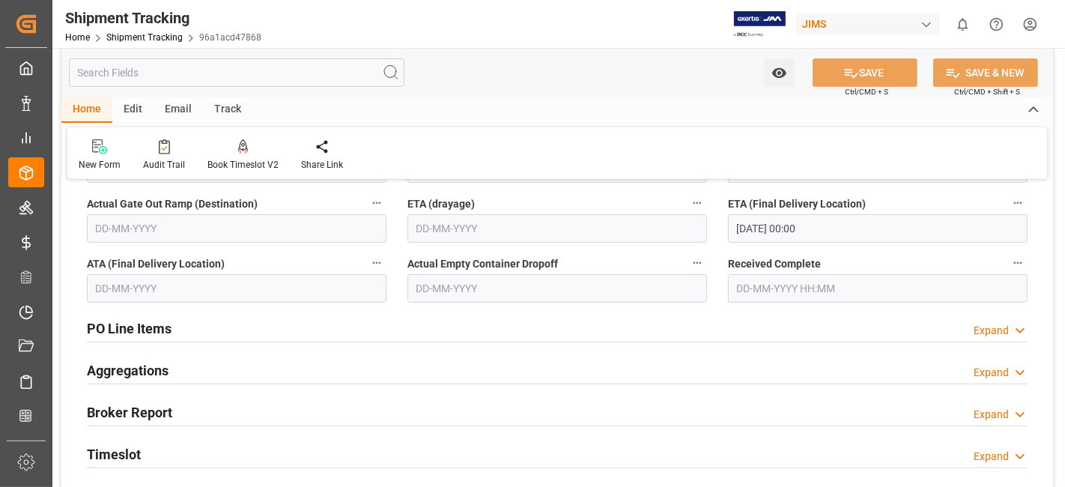
scroll to position [416, 0]
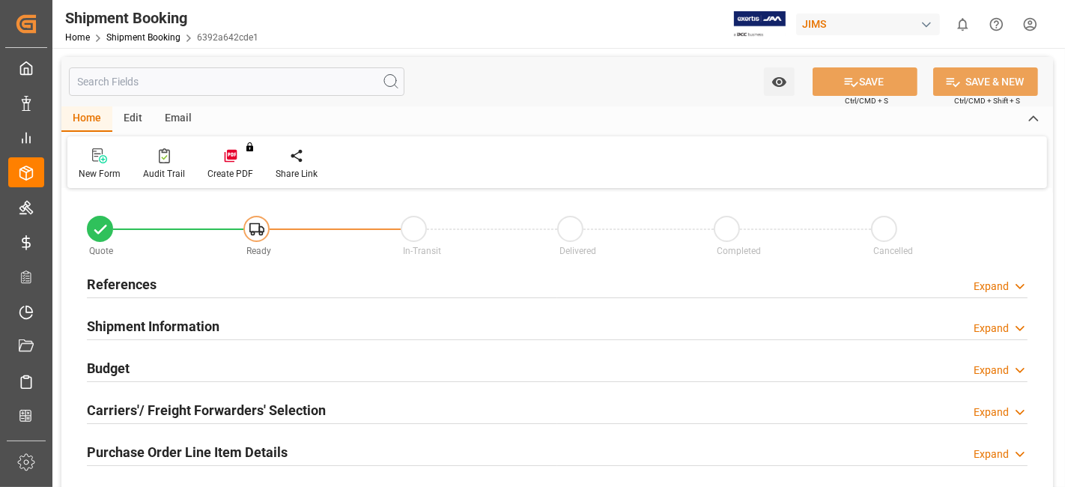
type input "0"
type input "[DATE]"
click at [177, 282] on div "References Expand" at bounding box center [557, 283] width 941 height 28
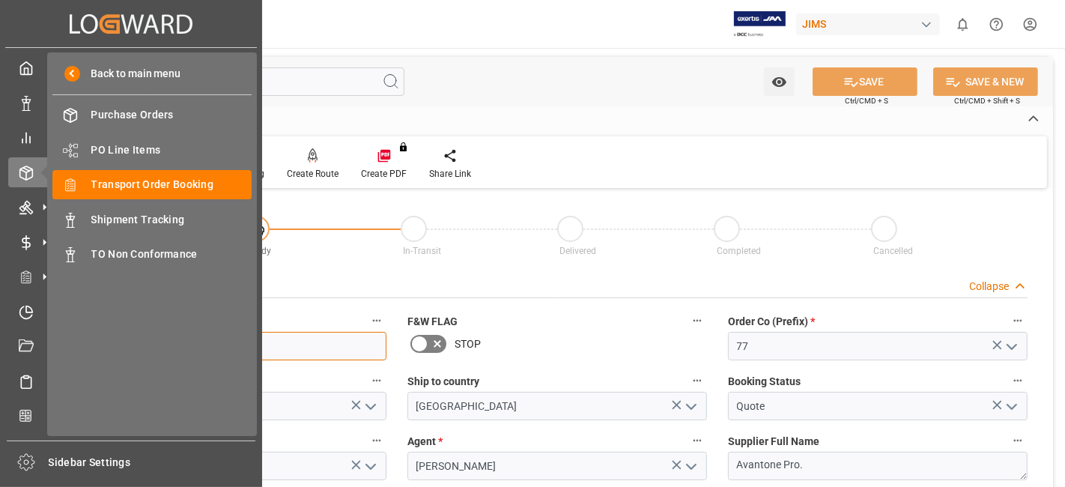
drag, startPoint x: 175, startPoint y: 341, endPoint x: 52, endPoint y: 344, distance: 123.6
click at [52, 344] on div "Created by potrace 1.15, written by Peter Selinger 2001-2017 Created by potrace…" at bounding box center [532, 243] width 1065 height 487
